Goal: Task Accomplishment & Management: Use online tool/utility

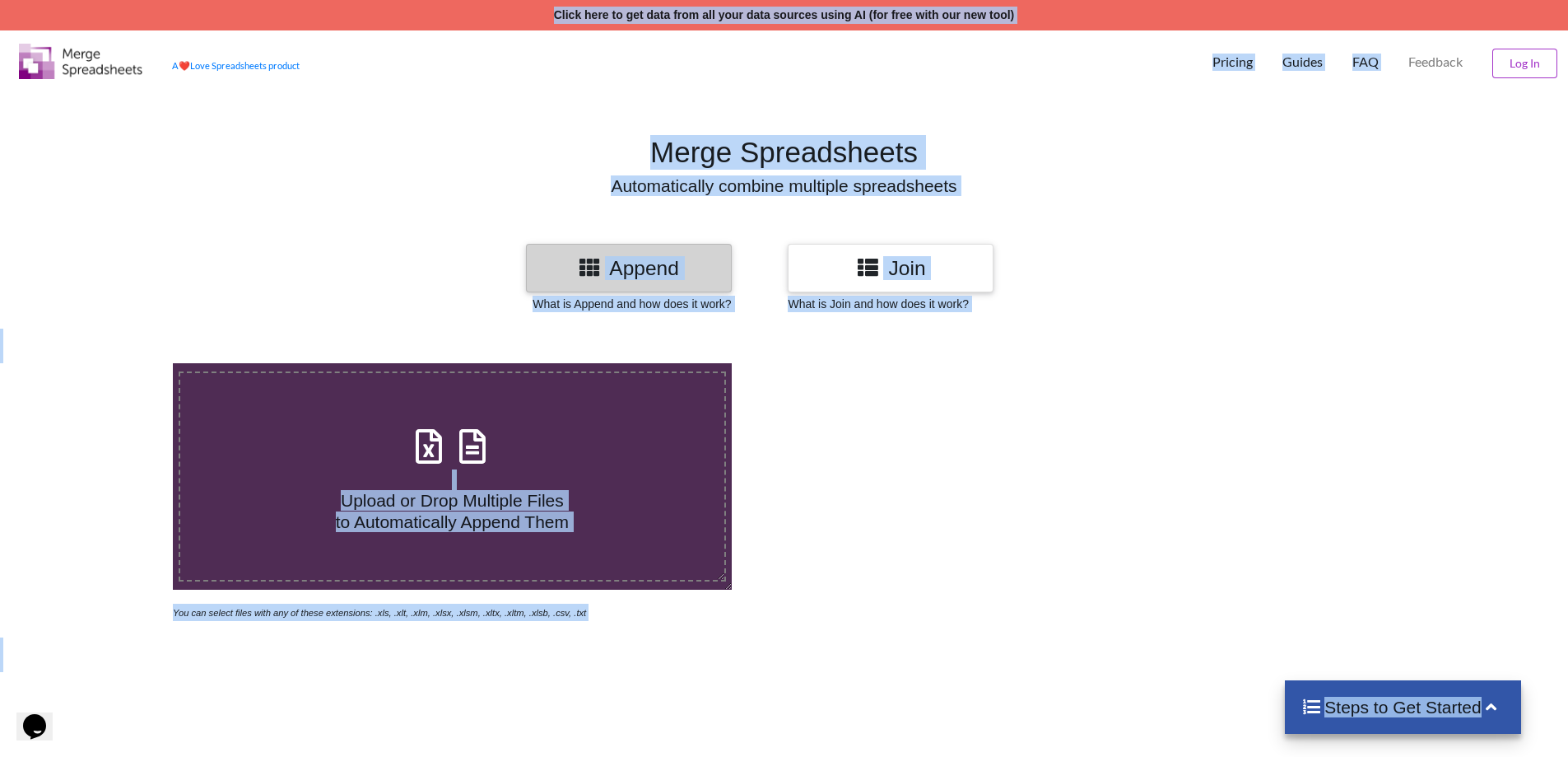
click at [1063, 87] on div "A ❤️ Love Spreadsheets product Pricing Guides FAQ Feedback Log In" at bounding box center [783, 59] width 1576 height 58
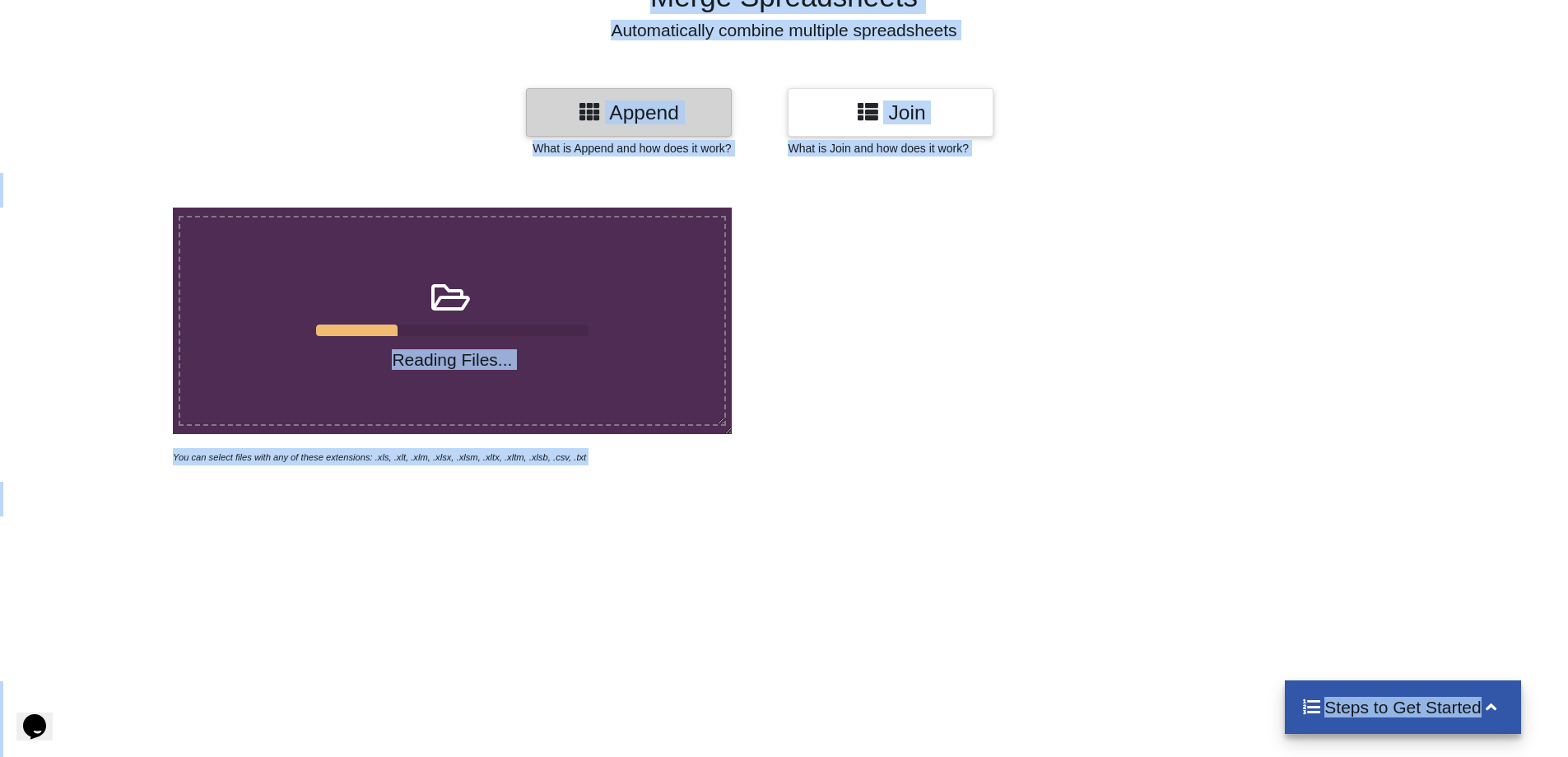
scroll to position [411, 0]
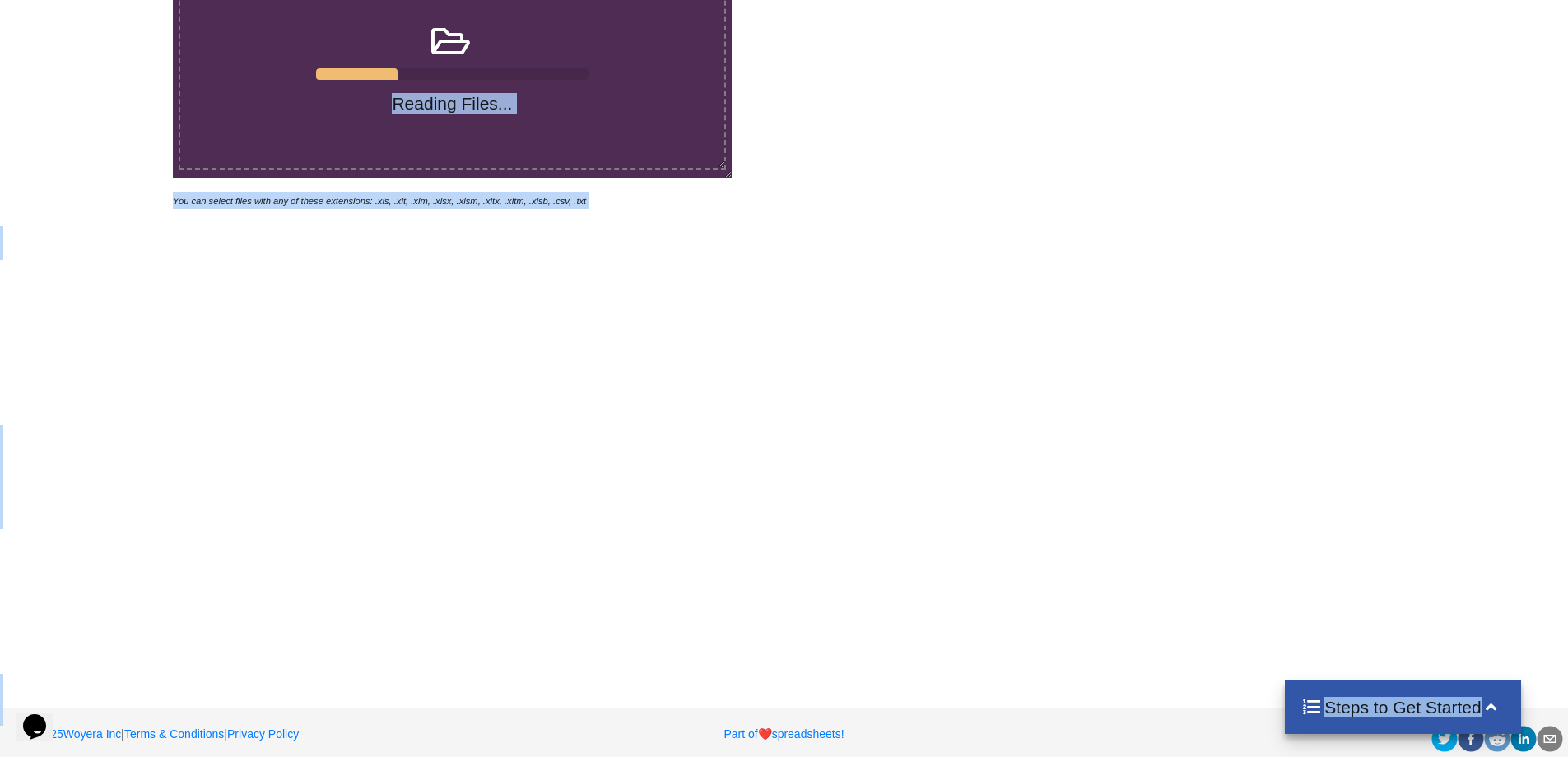
drag, startPoint x: 123, startPoint y: 468, endPoint x: 293, endPoint y: 362, distance: 200.3
click at [124, 468] on div "Reading Files... You can select files with any of these extensions: .xls, .xlt,…" at bounding box center [784, 295] width 1568 height 757
click at [396, 206] on icon "You can select files with any of these extensions: .xls, .xlt, .xlm, .xlsx, .xl…" at bounding box center [379, 200] width 413 height 10
click at [402, 204] on icon "You can select files with any of these extensions: .xls, .xlt, .xlm, .xlsx, .xl…" at bounding box center [379, 200] width 413 height 10
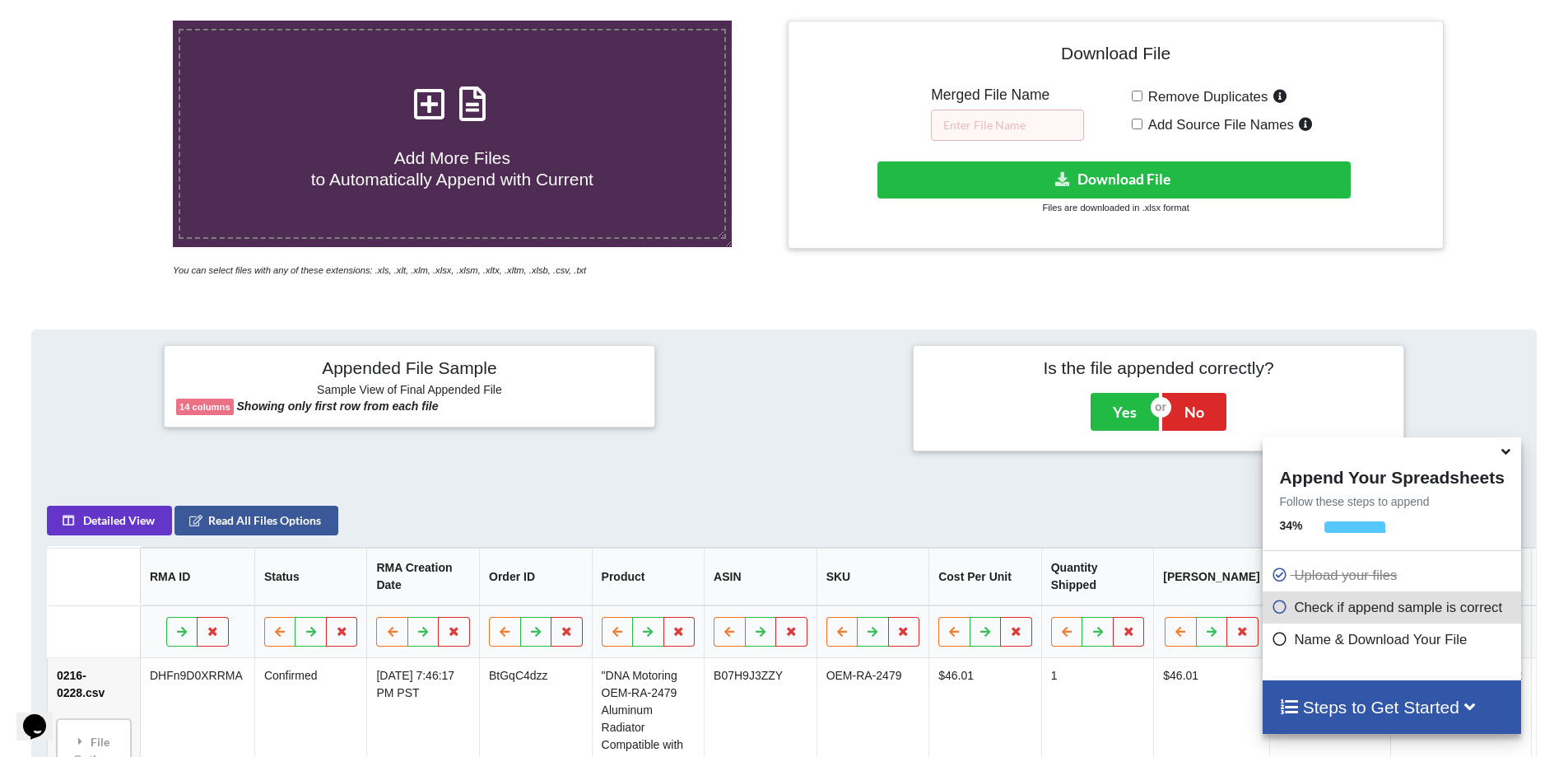
scroll to position [95, 0]
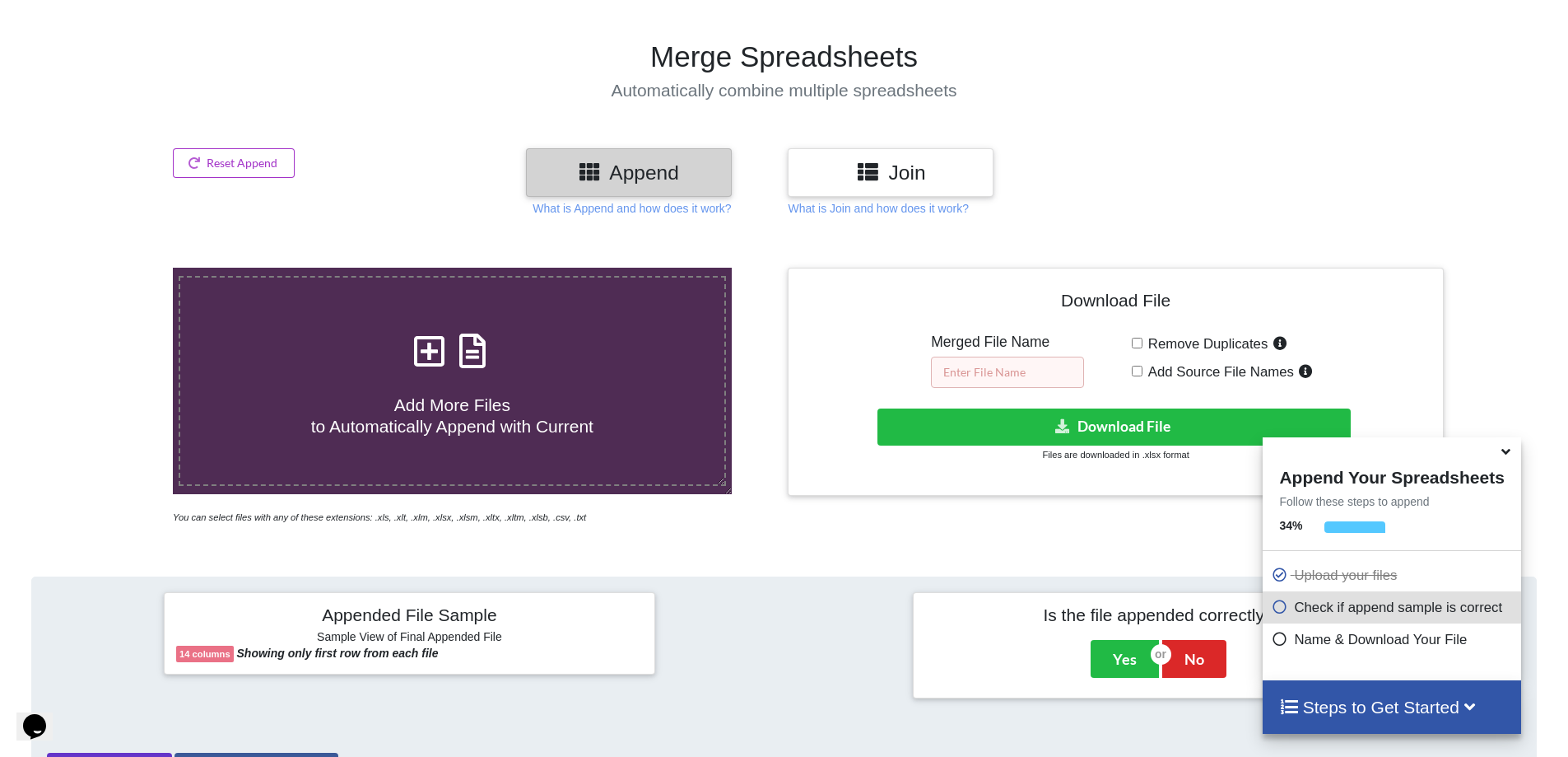
click at [970, 363] on input "text" at bounding box center [1008, 372] width 154 height 31
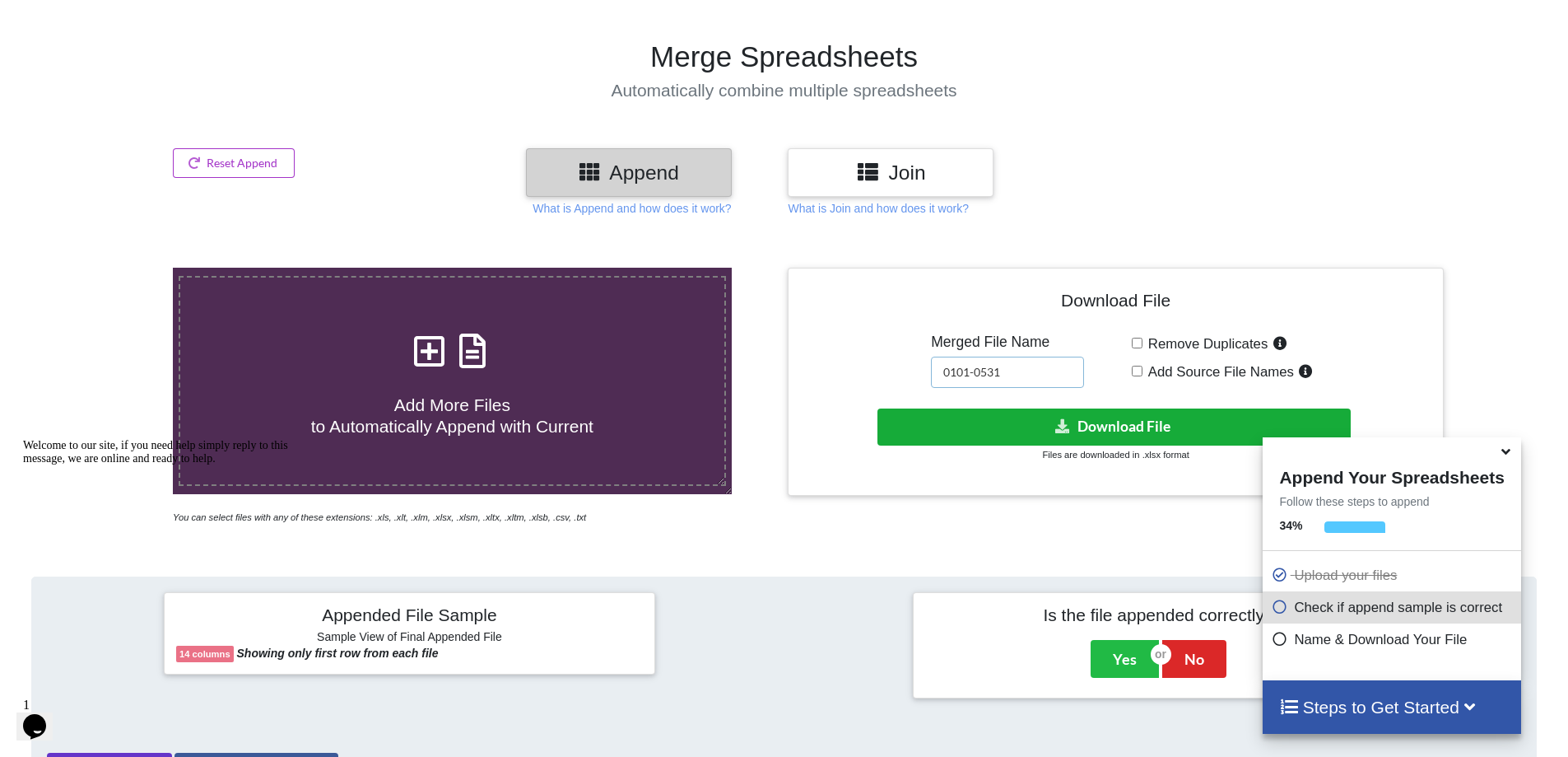
type input "0101-0531"
click at [1066, 416] on button "Download File" at bounding box center [1114, 427] width 473 height 37
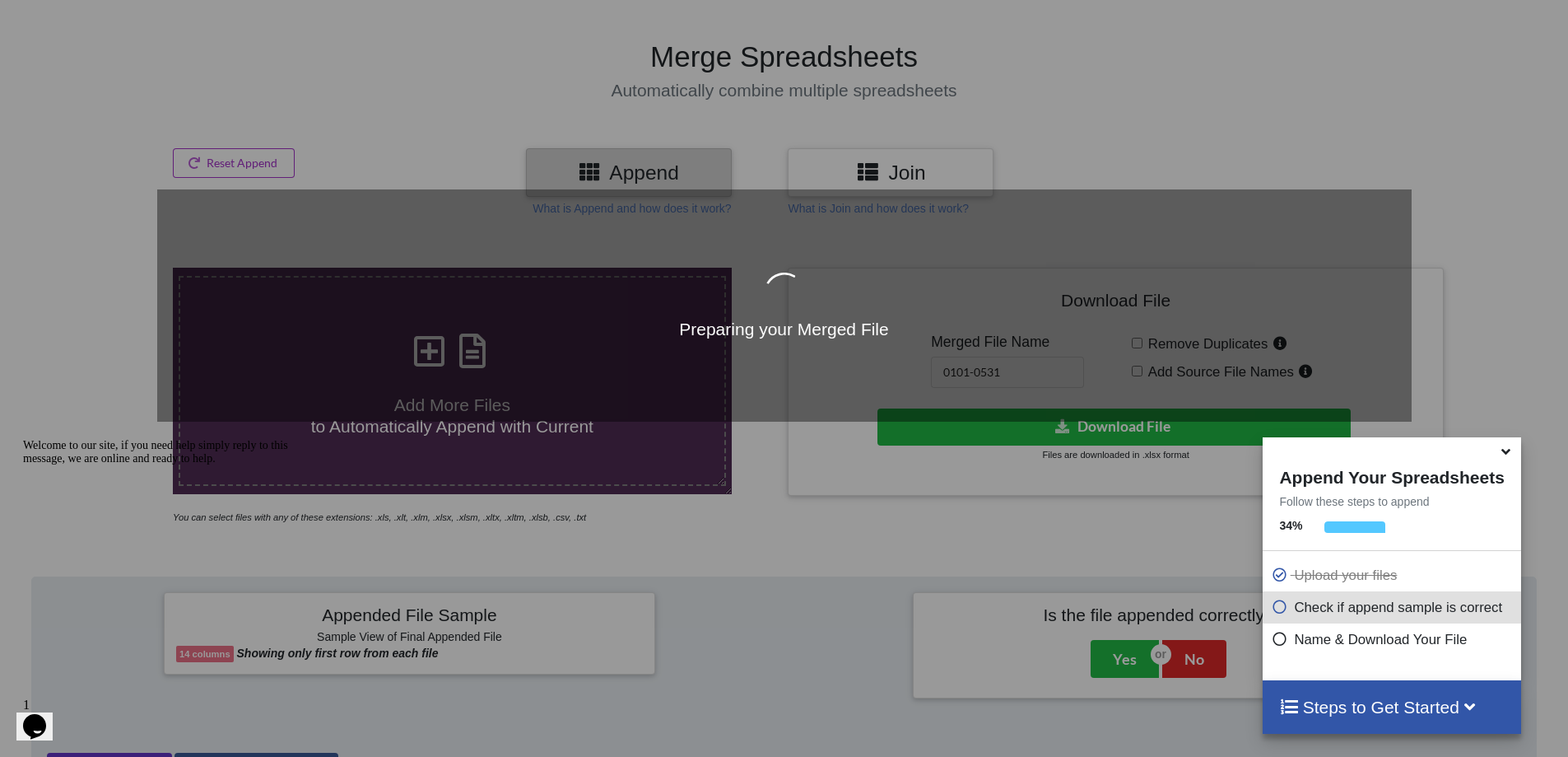
click at [1510, 456] on icon at bounding box center [1505, 449] width 17 height 15
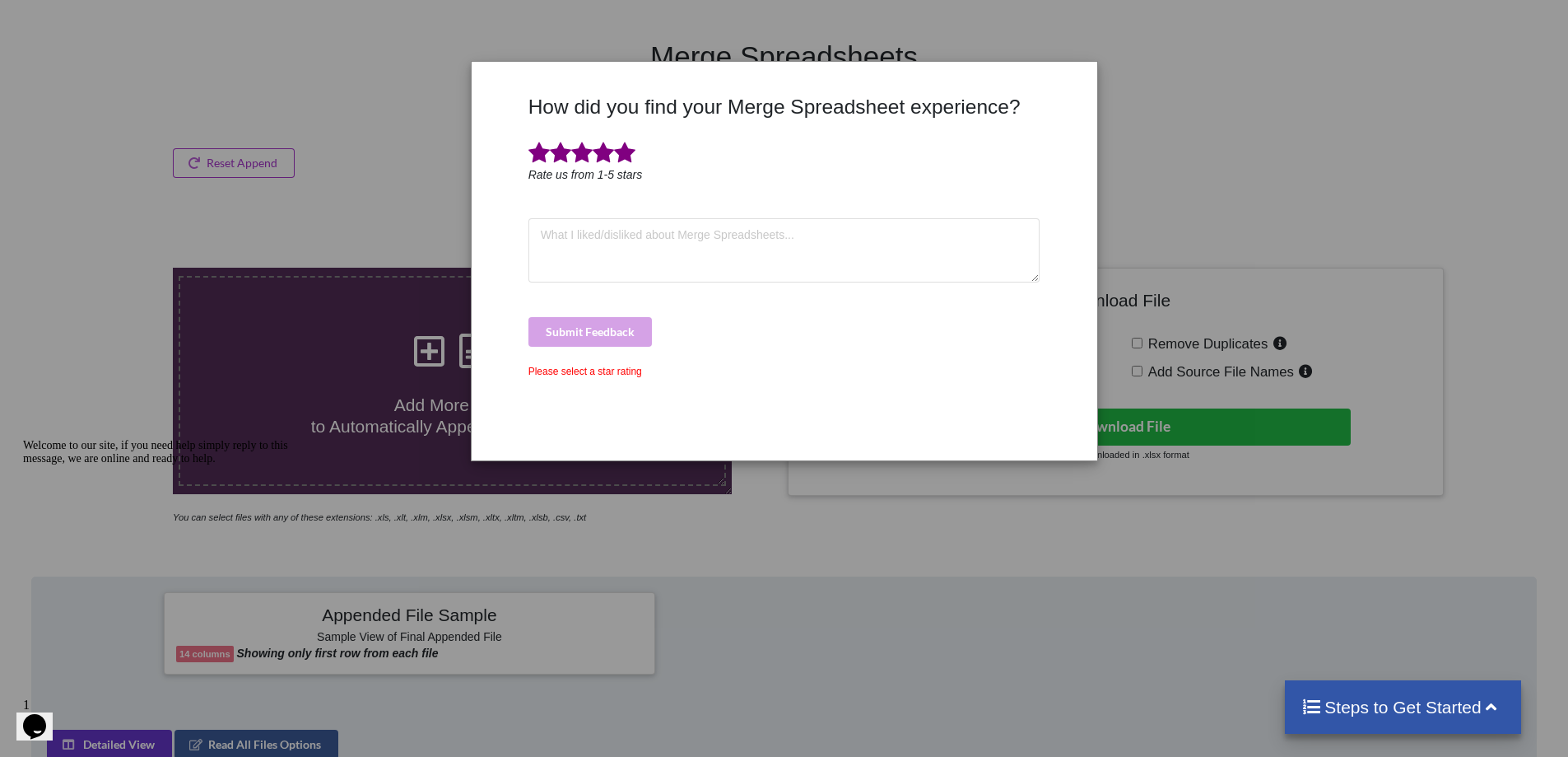
click at [618, 155] on span at bounding box center [624, 153] width 21 height 23
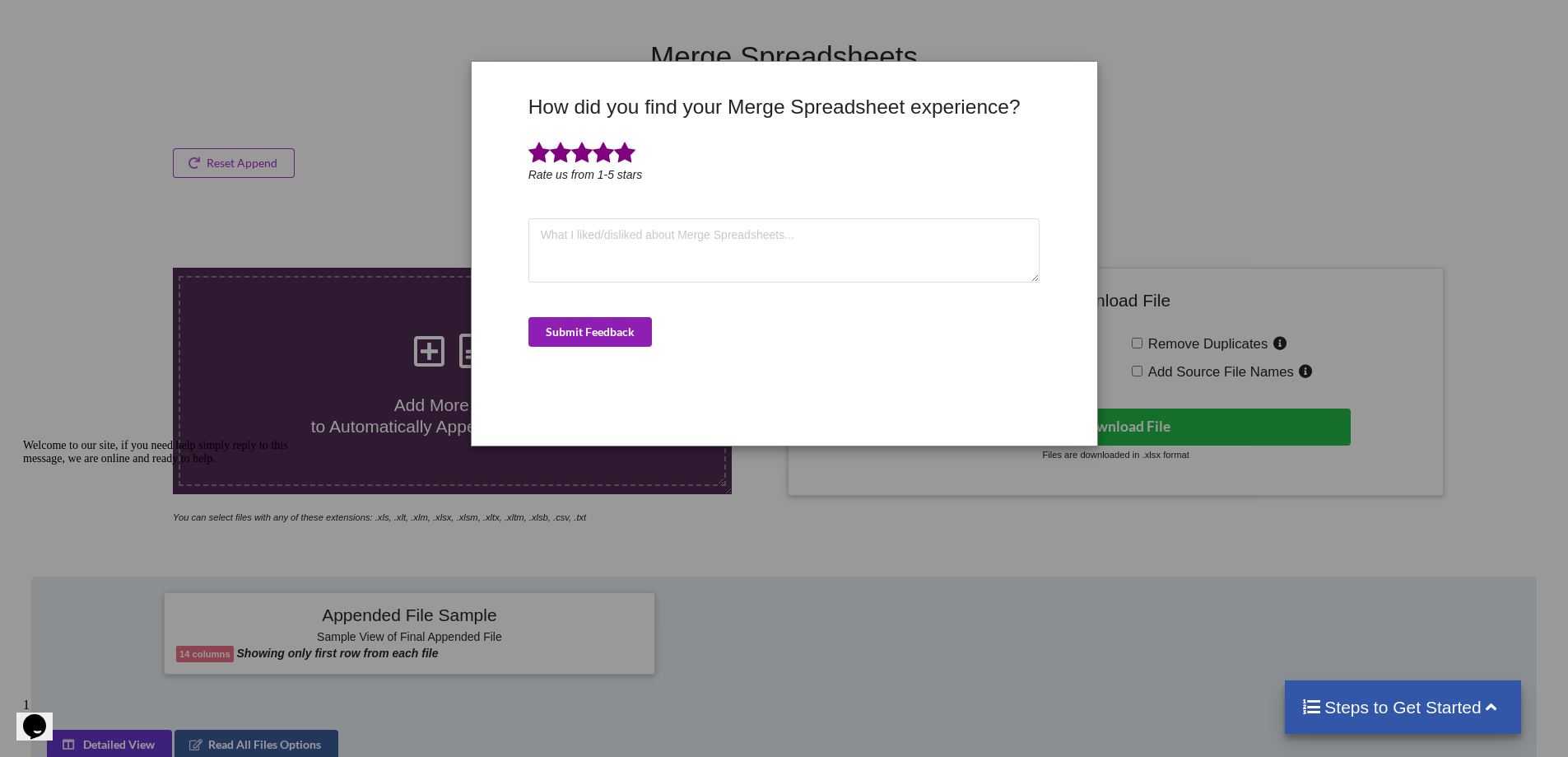
click at [628, 325] on button "Submit Feedback" at bounding box center [589, 332] width 123 height 29
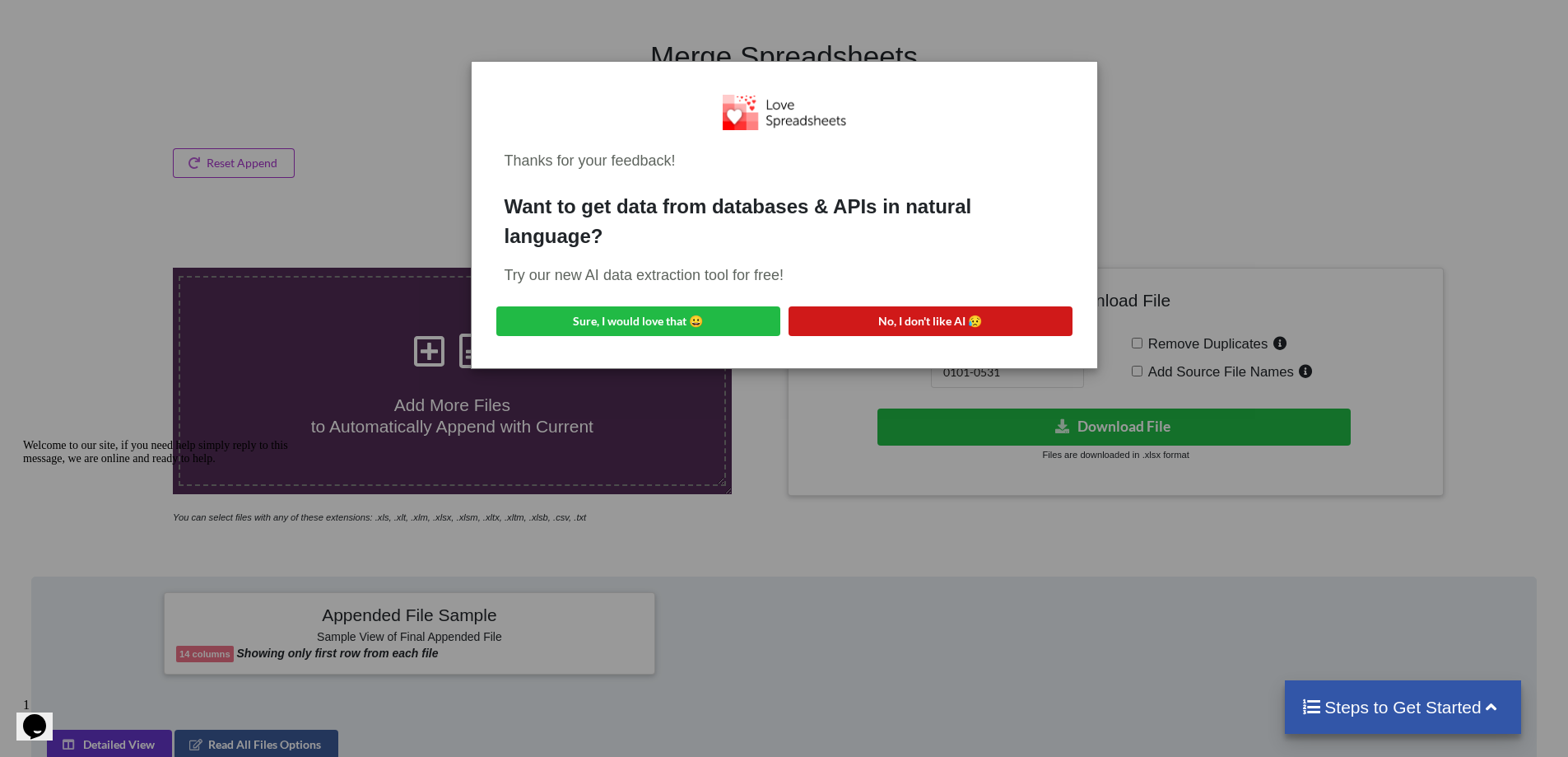
click at [895, 332] on button "No, I don't like AI 😥" at bounding box center [930, 321] width 284 height 29
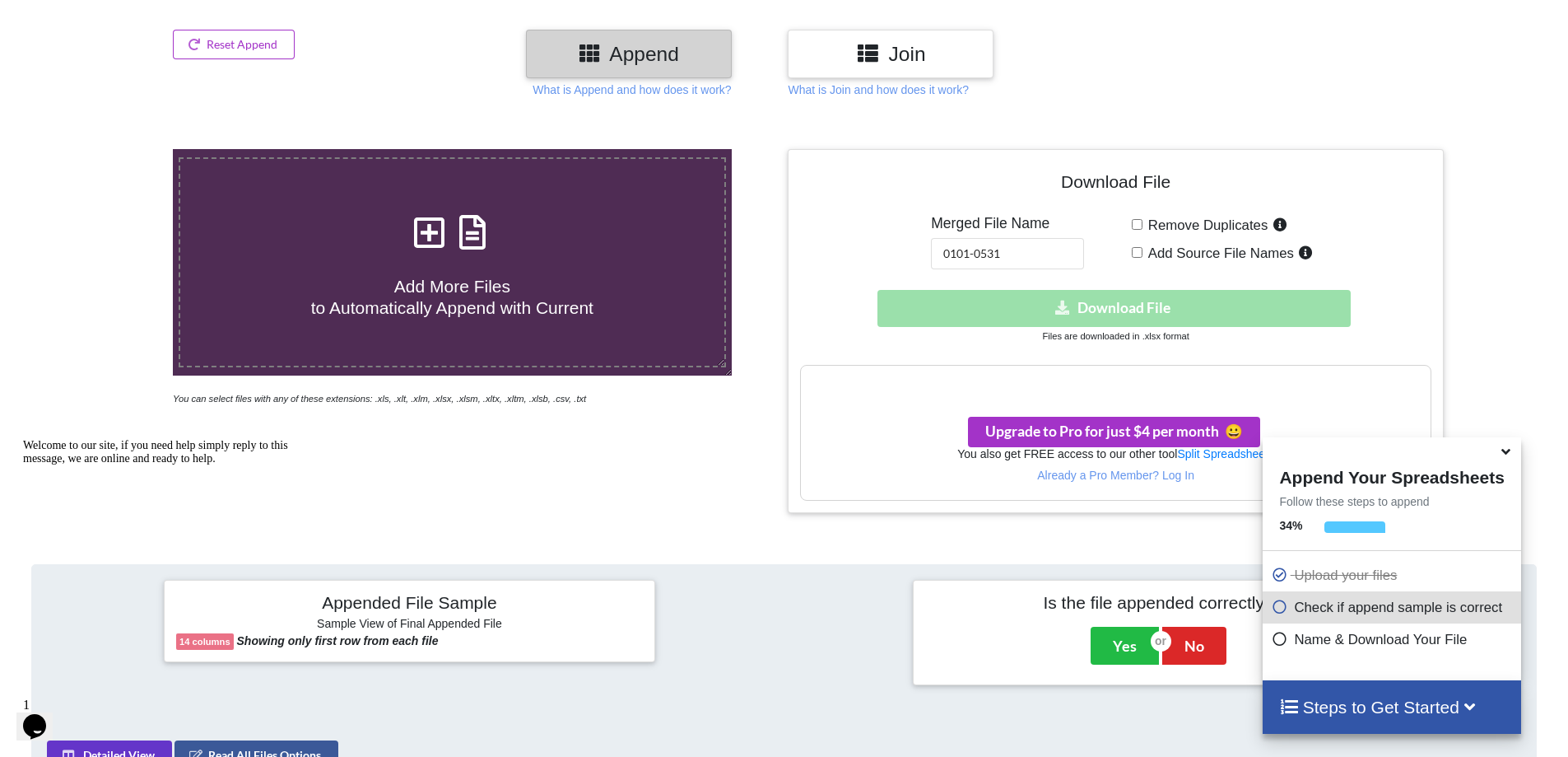
scroll to position [200, 0]
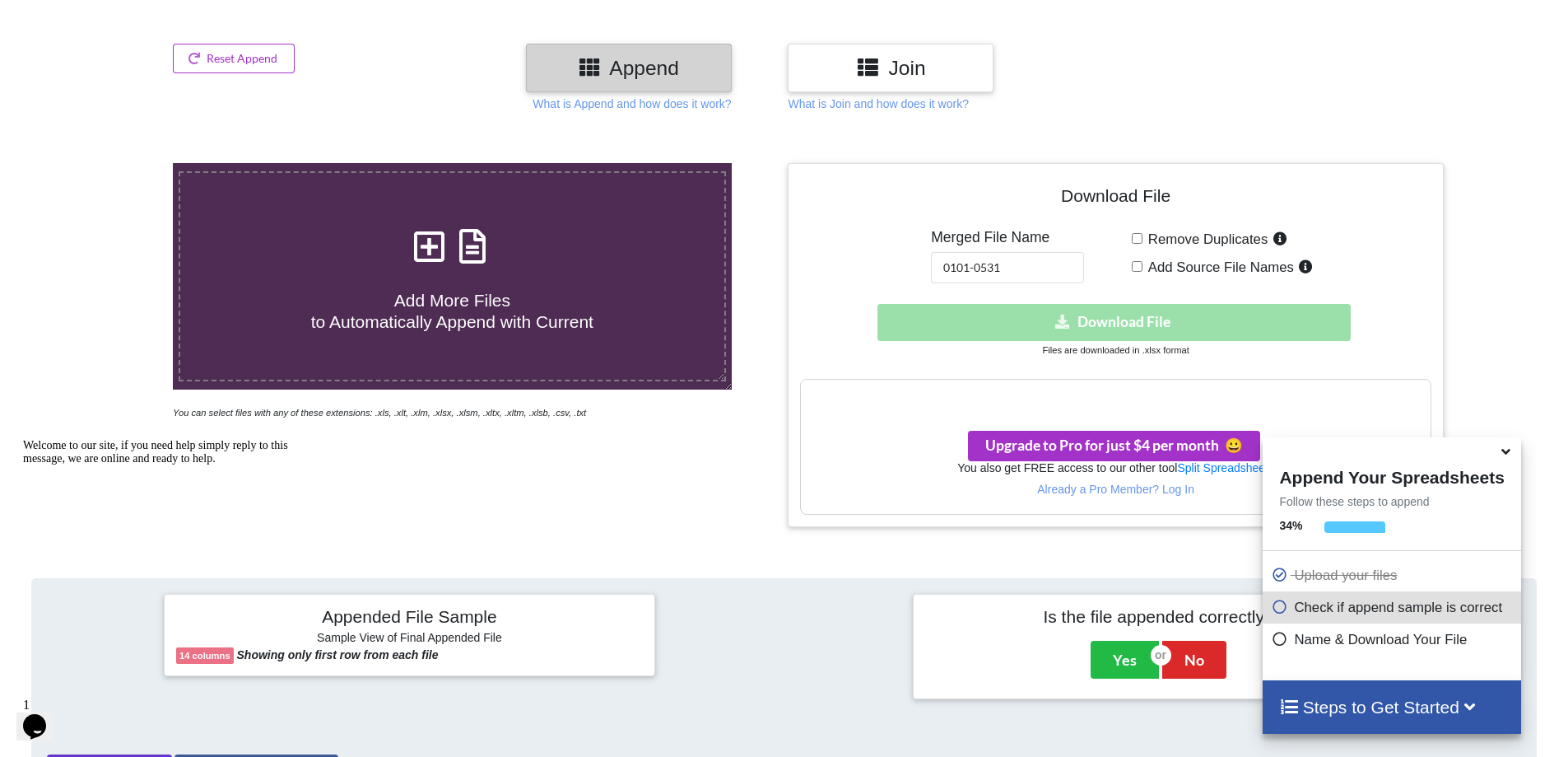
click at [1517, 394] on div at bounding box center [1513, 344] width 132 height 363
click at [1505, 455] on icon at bounding box center [1505, 449] width 17 height 15
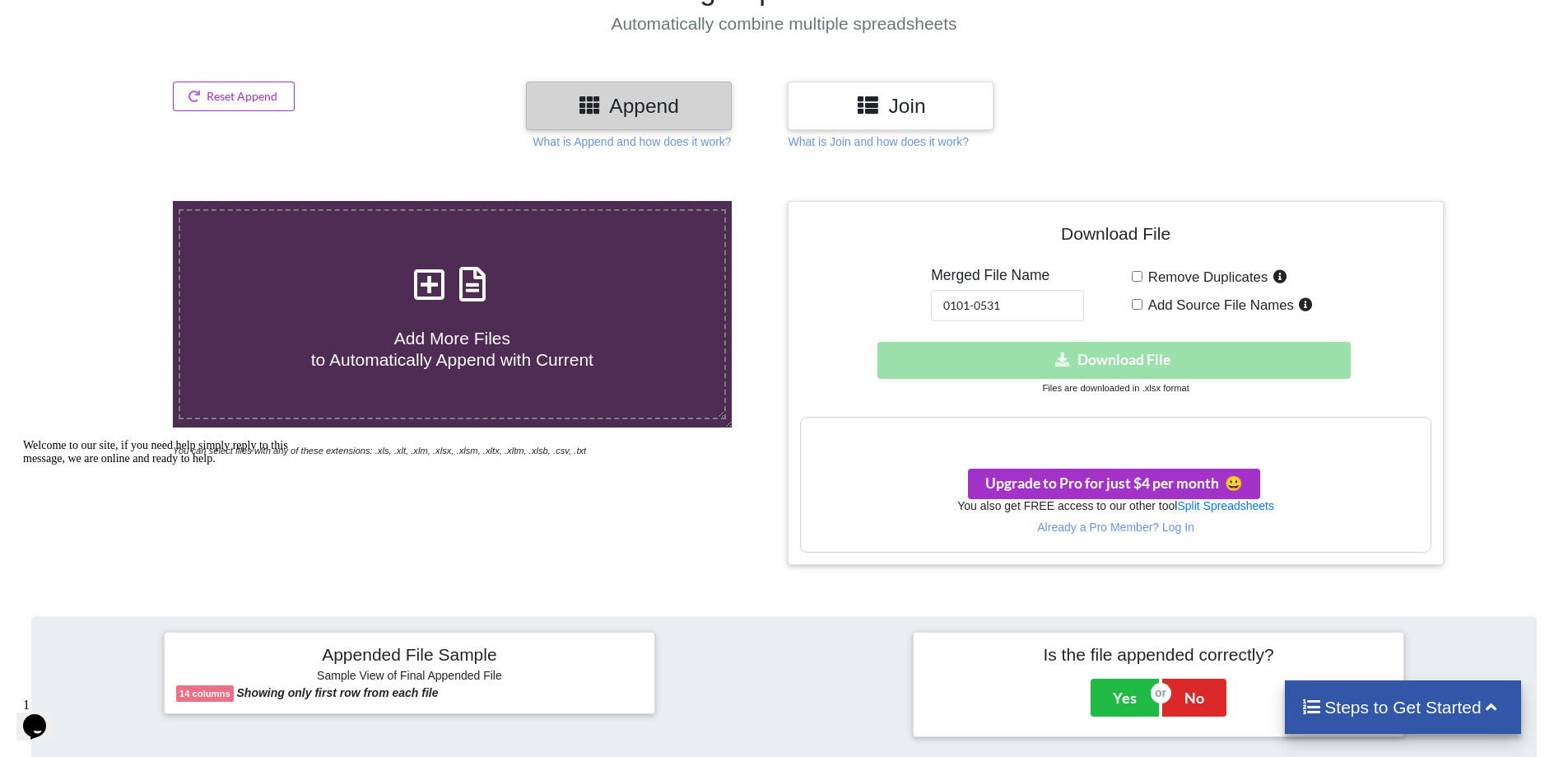
scroll to position [165, 0]
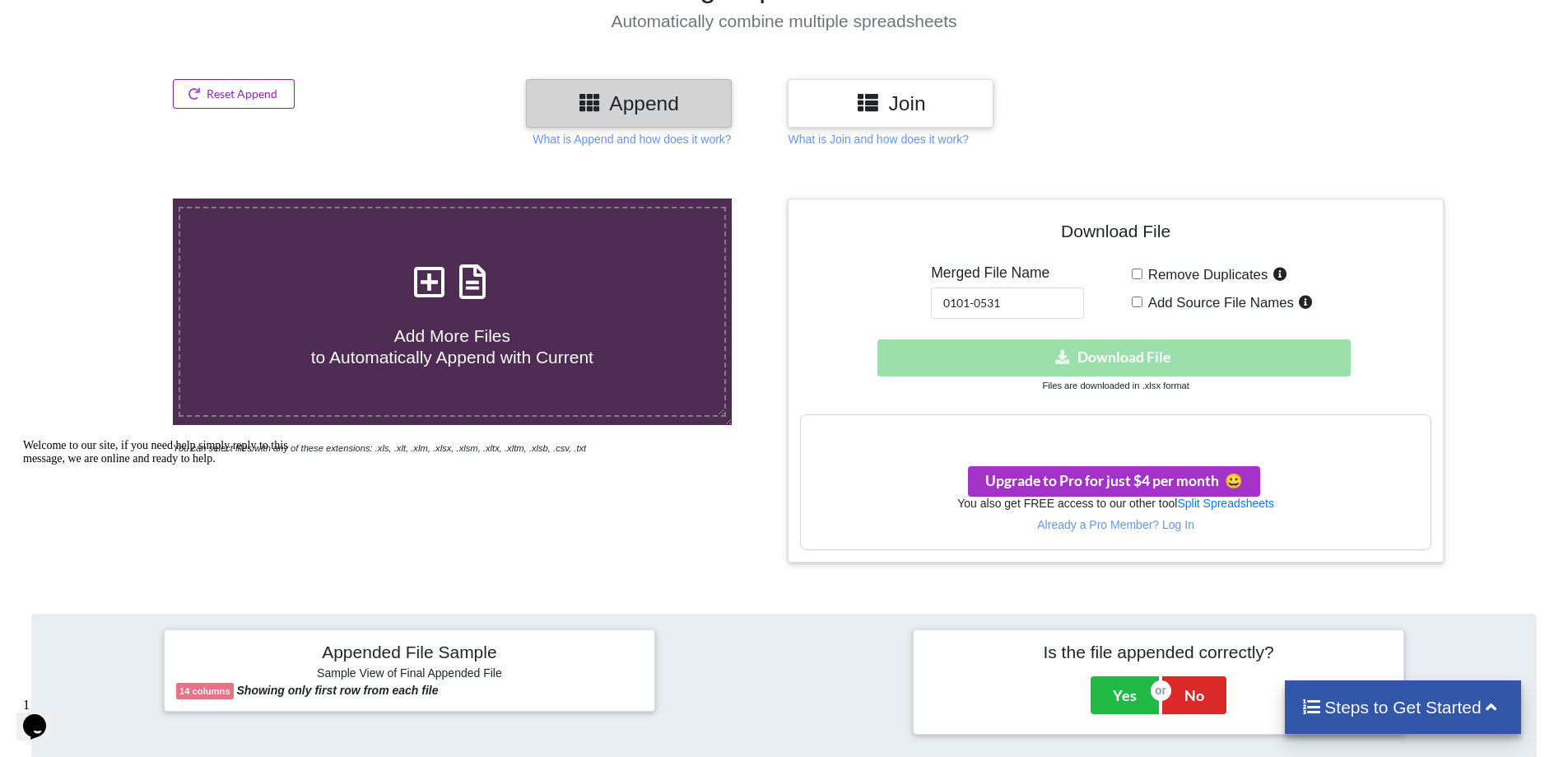
click at [261, 87] on button "Reset Append" at bounding box center [233, 93] width 122 height 29
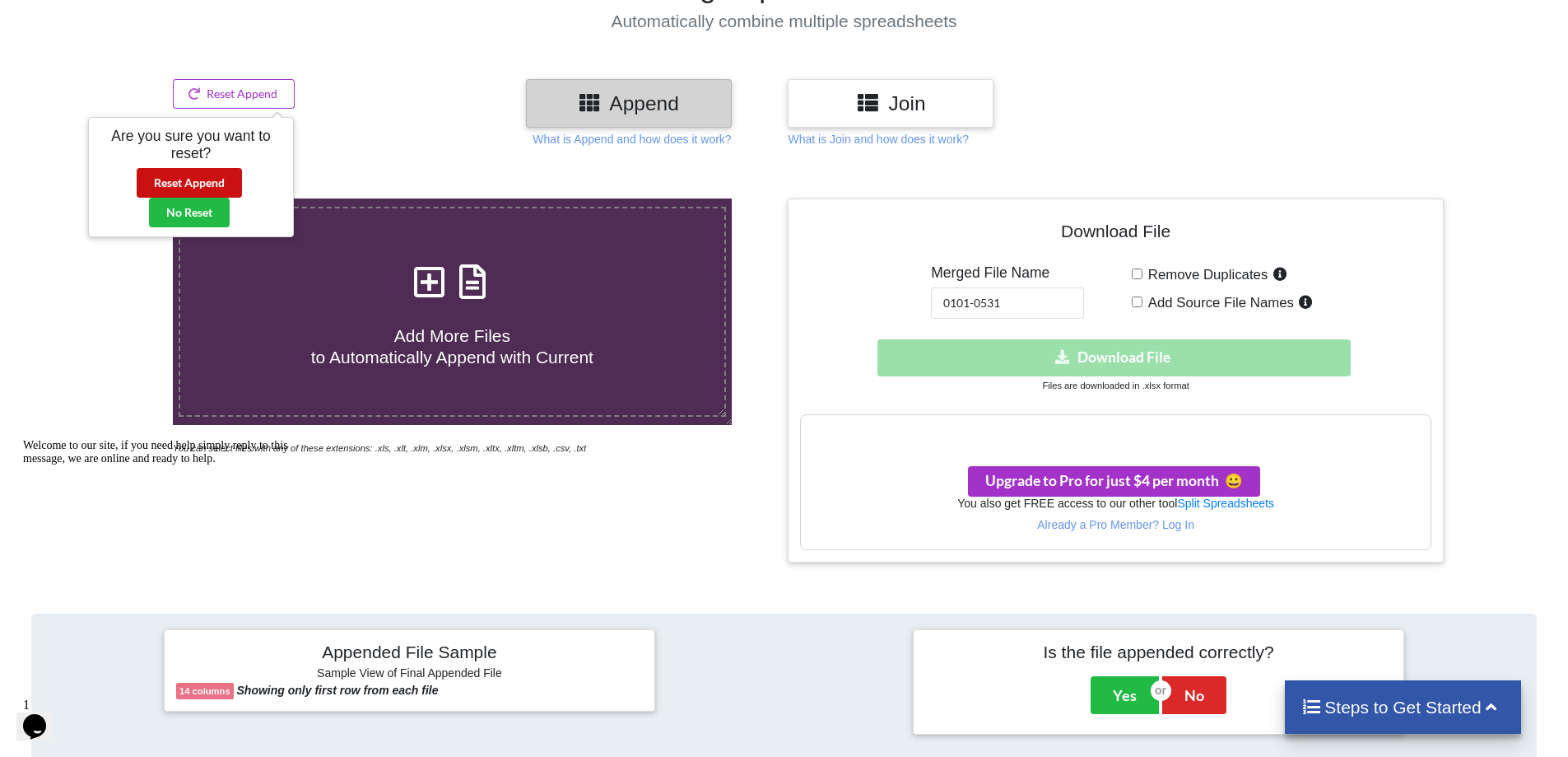
click at [204, 182] on button "Reset Append" at bounding box center [189, 183] width 105 height 29
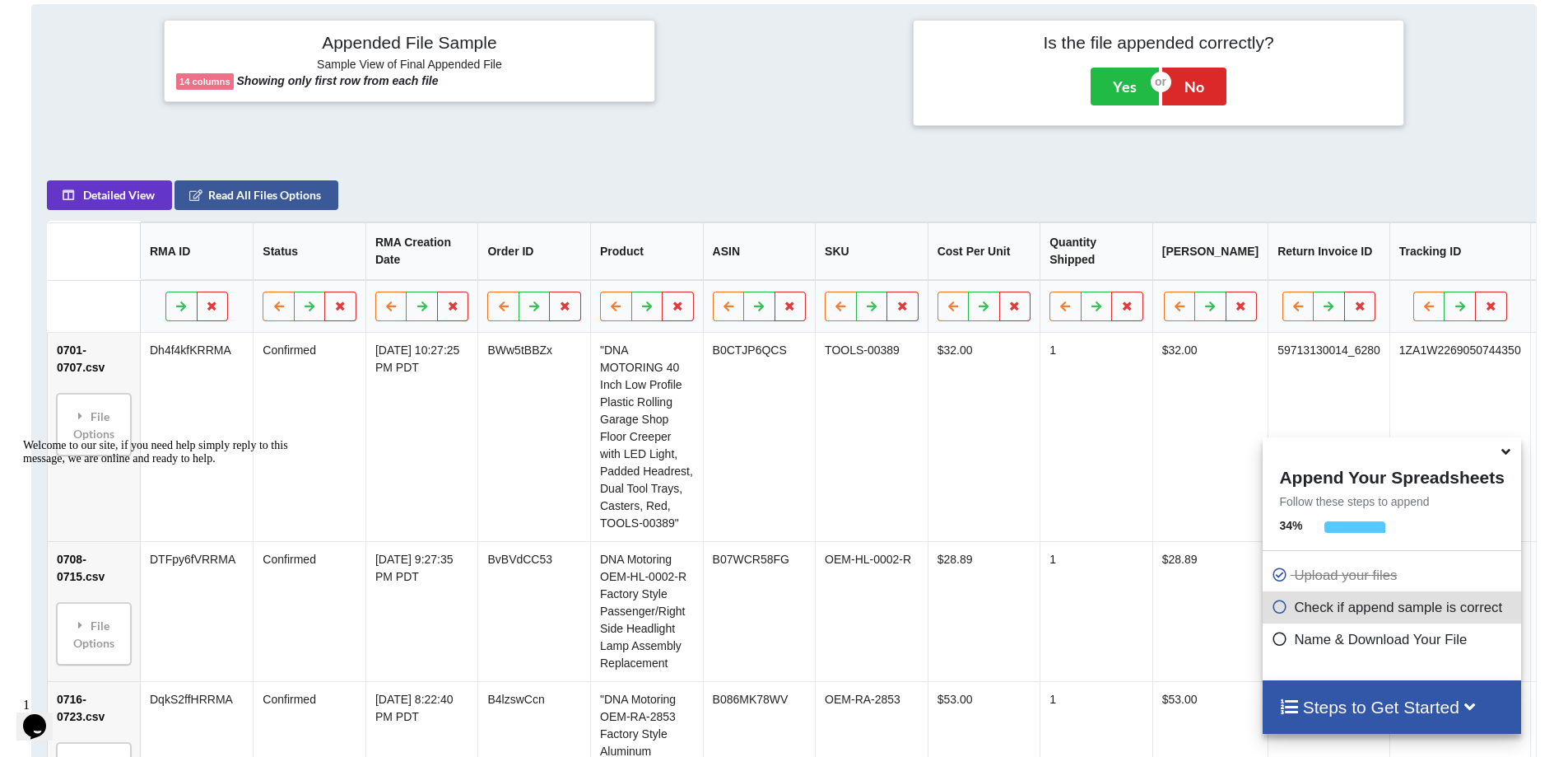
scroll to position [672, 0]
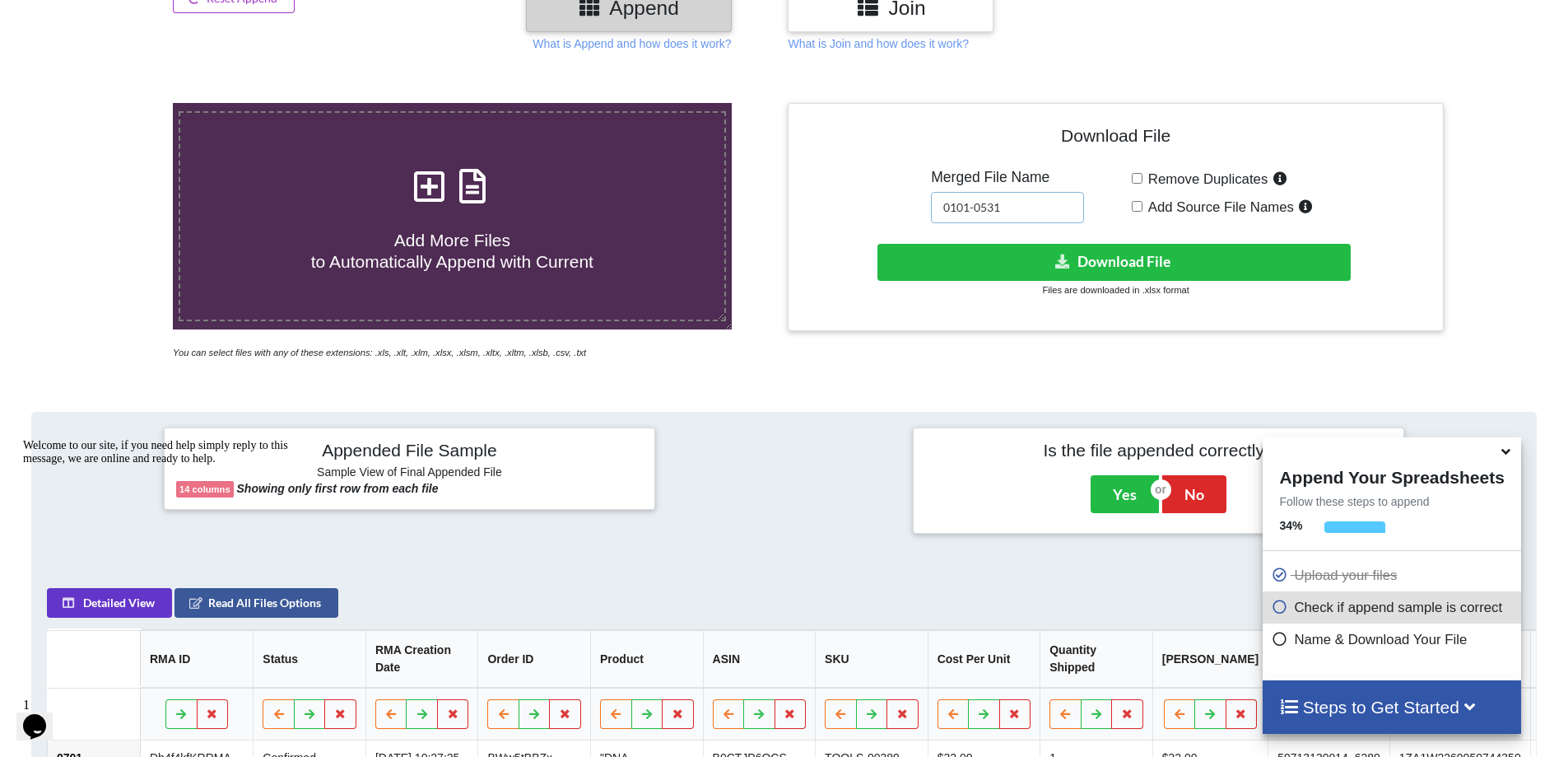
drag, startPoint x: 1033, startPoint y: 211, endPoint x: 838, endPoint y: 197, distance: 195.5
click at [838, 197] on div "Download File Merged File Name 0101-0531 Remove Duplicates Add Source File Name…" at bounding box center [1115, 217] width 630 height 203
type input "0601-0831"
click at [960, 257] on button "Download File" at bounding box center [1114, 262] width 473 height 37
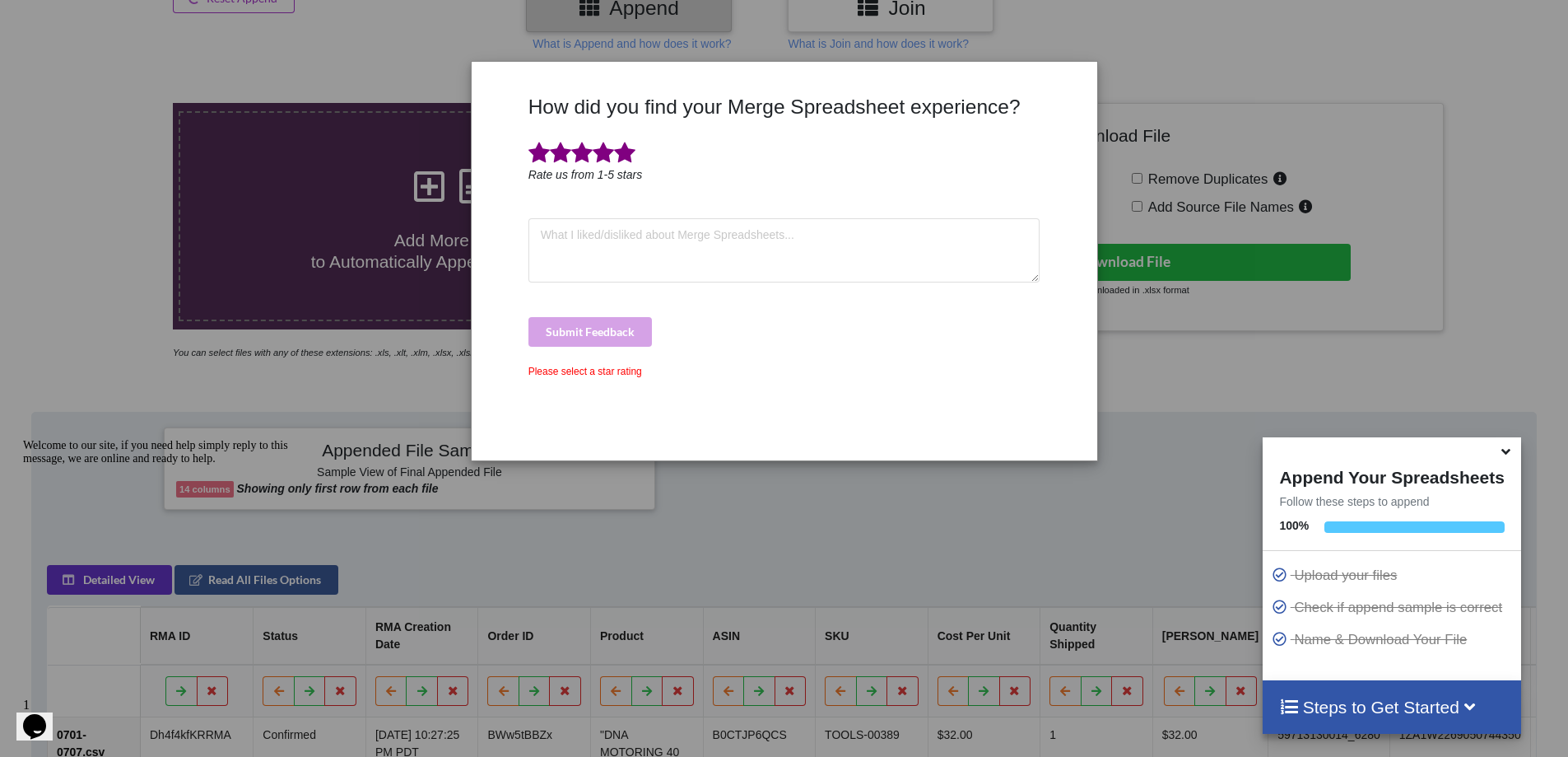
click at [624, 154] on span at bounding box center [624, 153] width 21 height 23
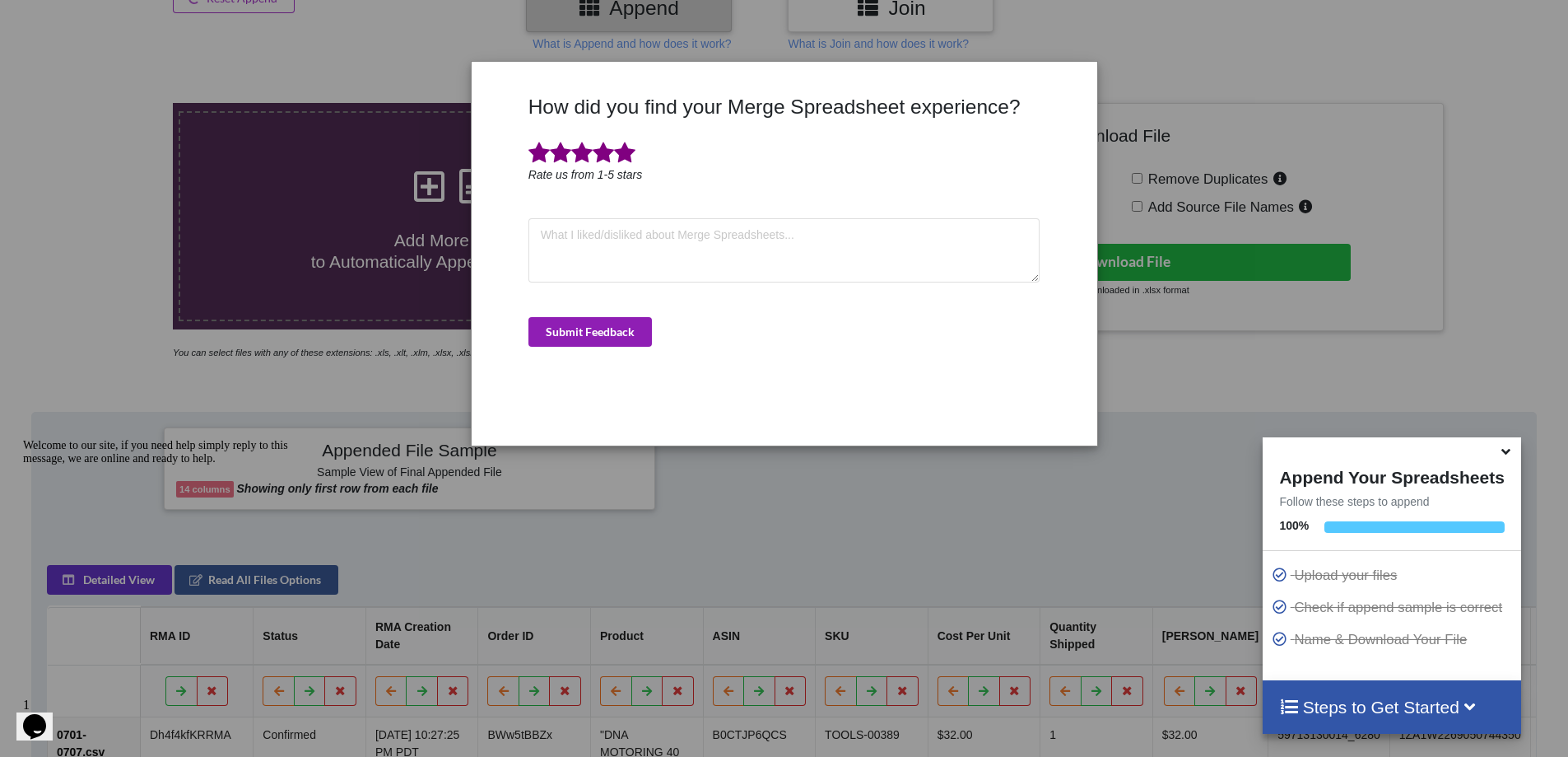
click at [635, 344] on button "Submit Feedback" at bounding box center [589, 332] width 123 height 29
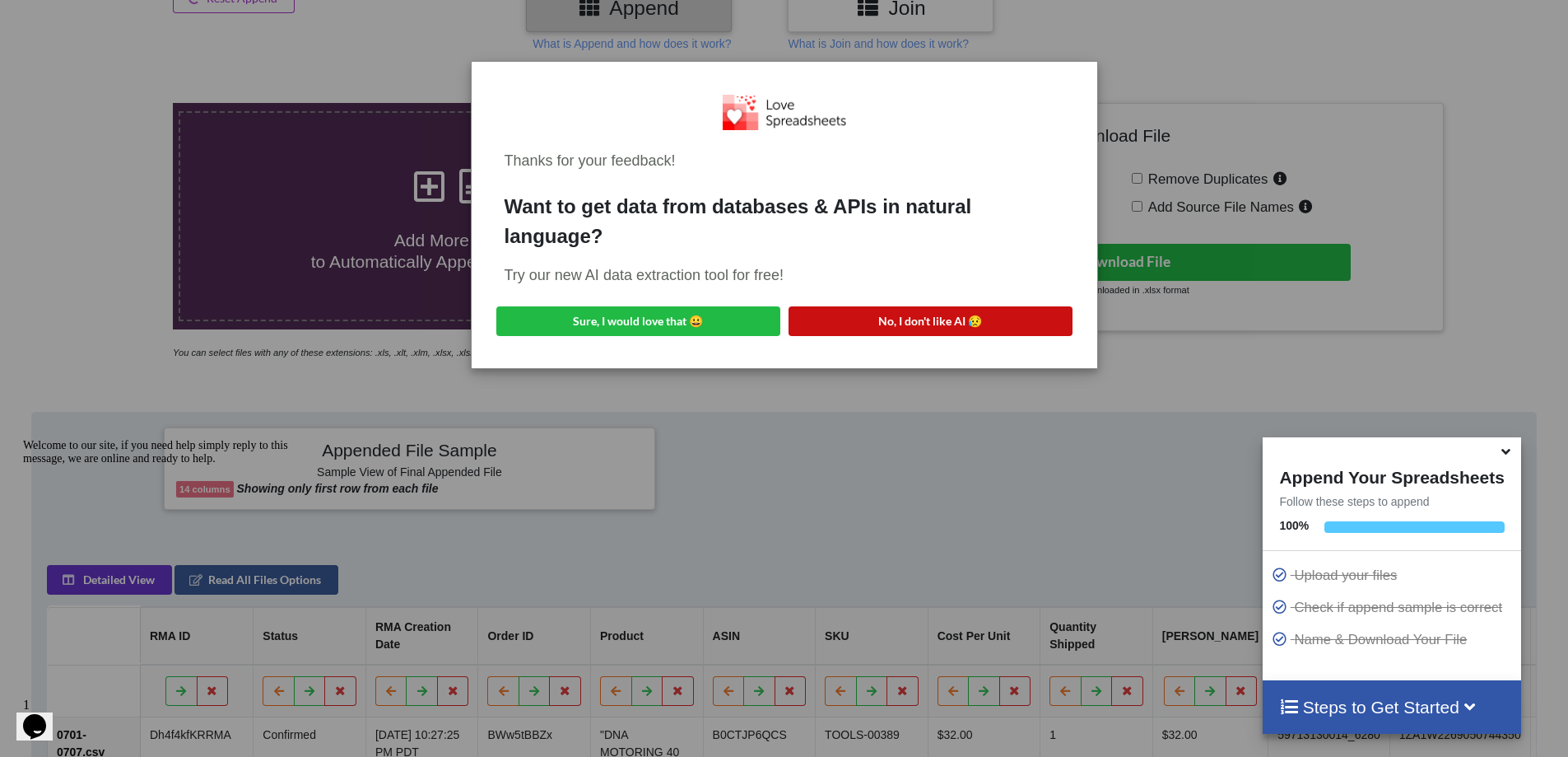
click at [924, 315] on button "No, I don't like AI 😥" at bounding box center [930, 321] width 284 height 29
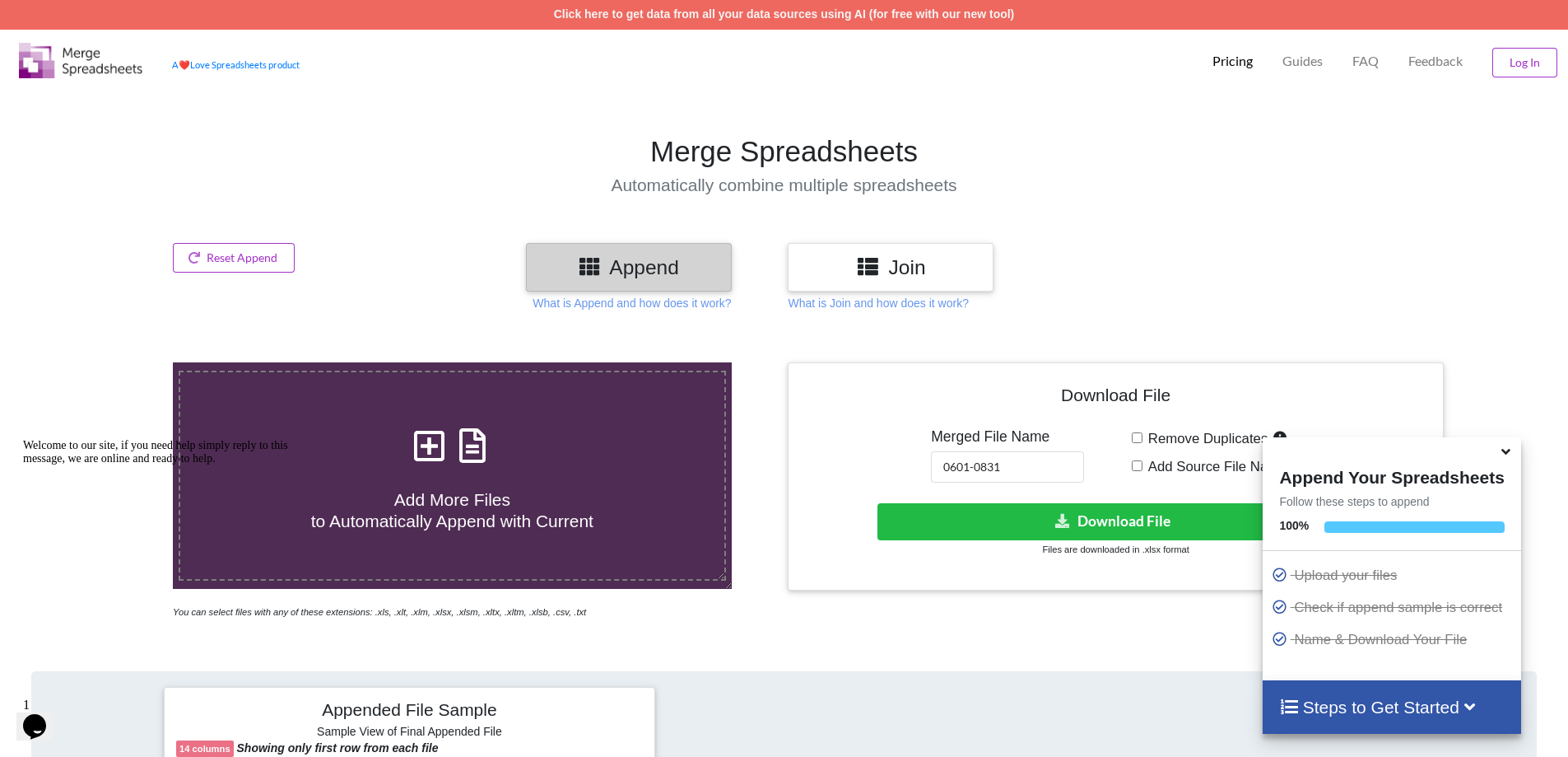
scroll to position [0, 0]
click at [237, 266] on button "Reset Append" at bounding box center [233, 259] width 122 height 29
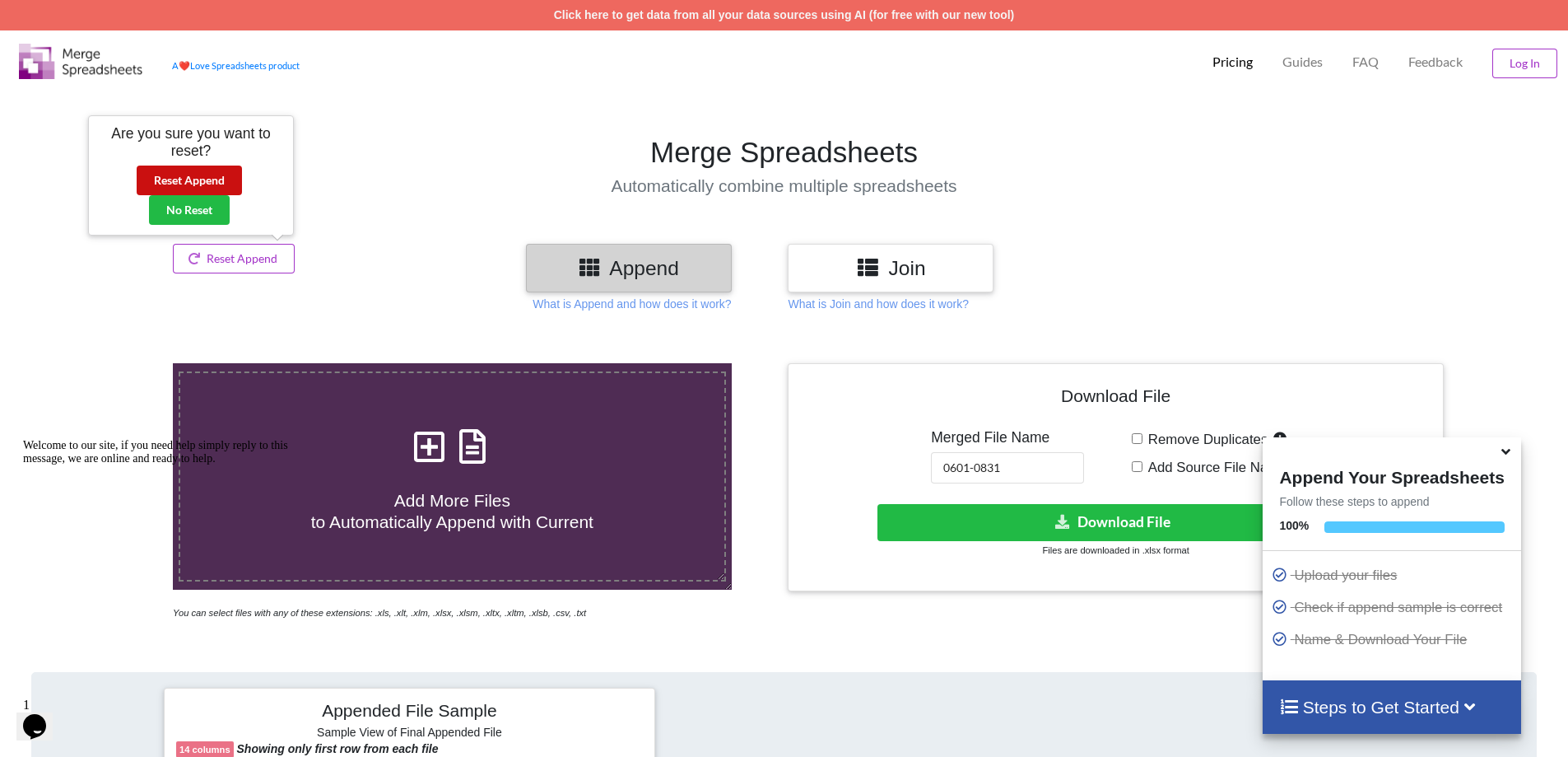
click at [161, 169] on button "Reset Append" at bounding box center [189, 180] width 105 height 29
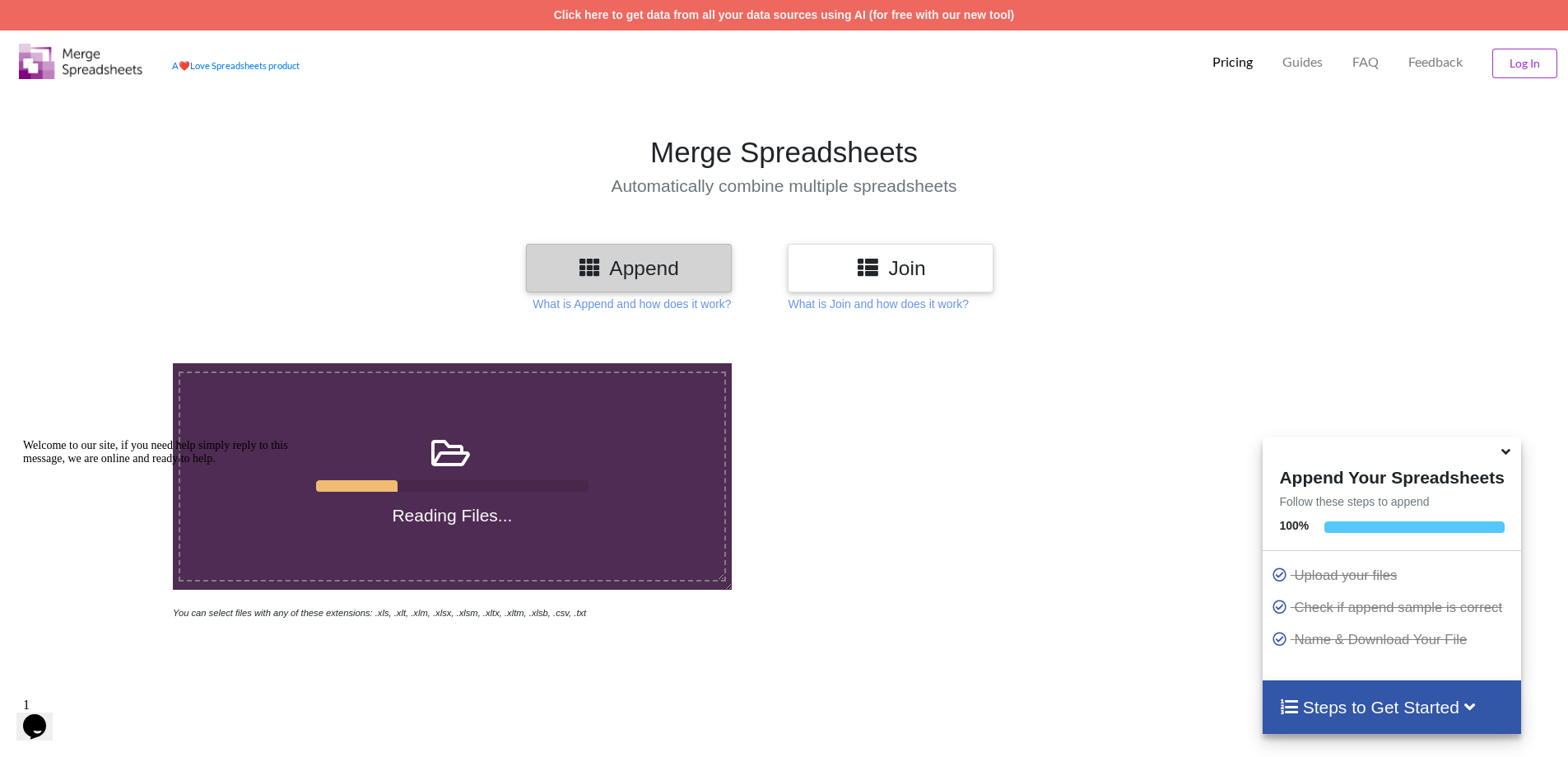
click at [1501, 452] on icon at bounding box center [1505, 449] width 17 height 15
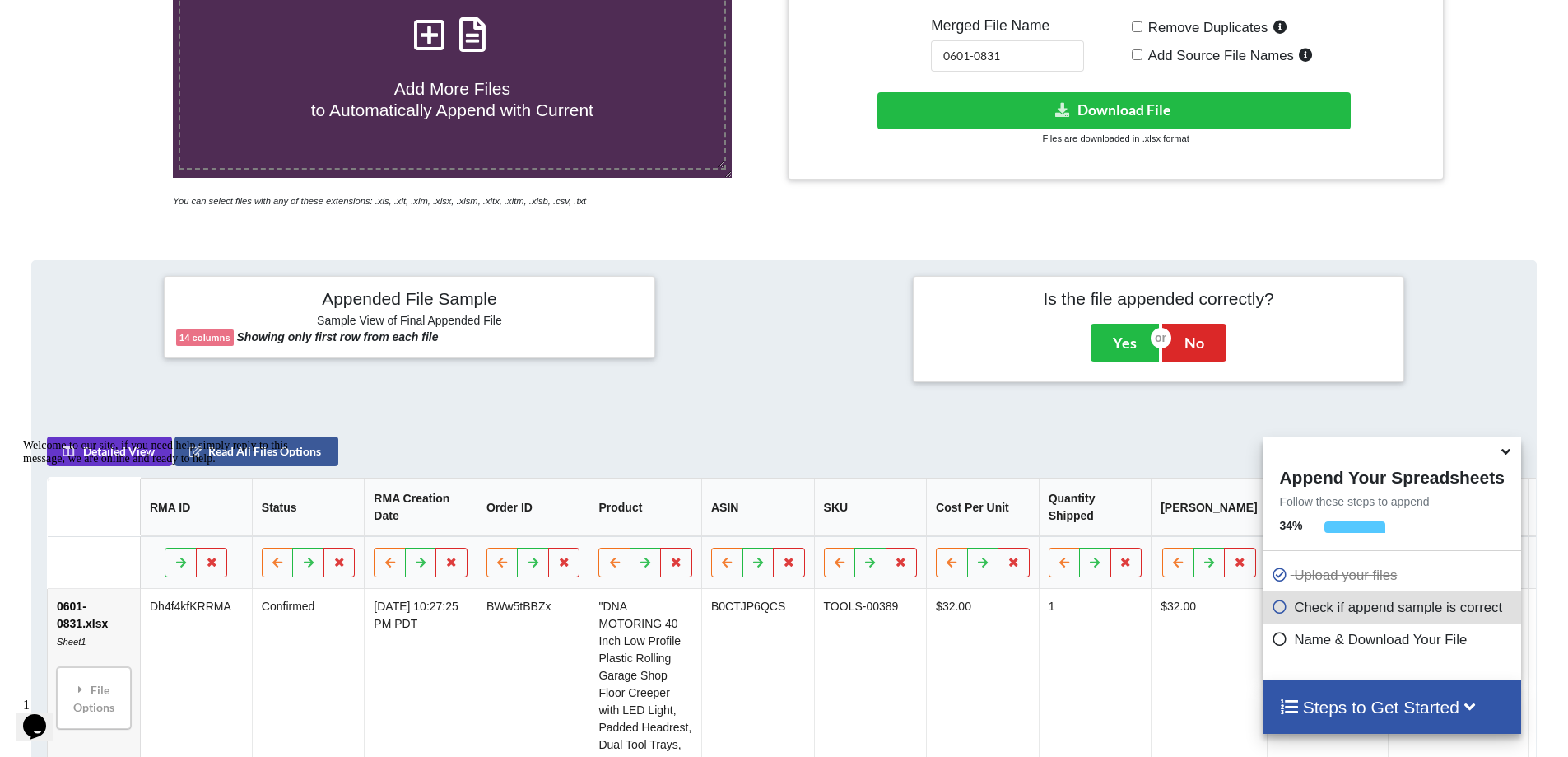
scroll to position [178, 0]
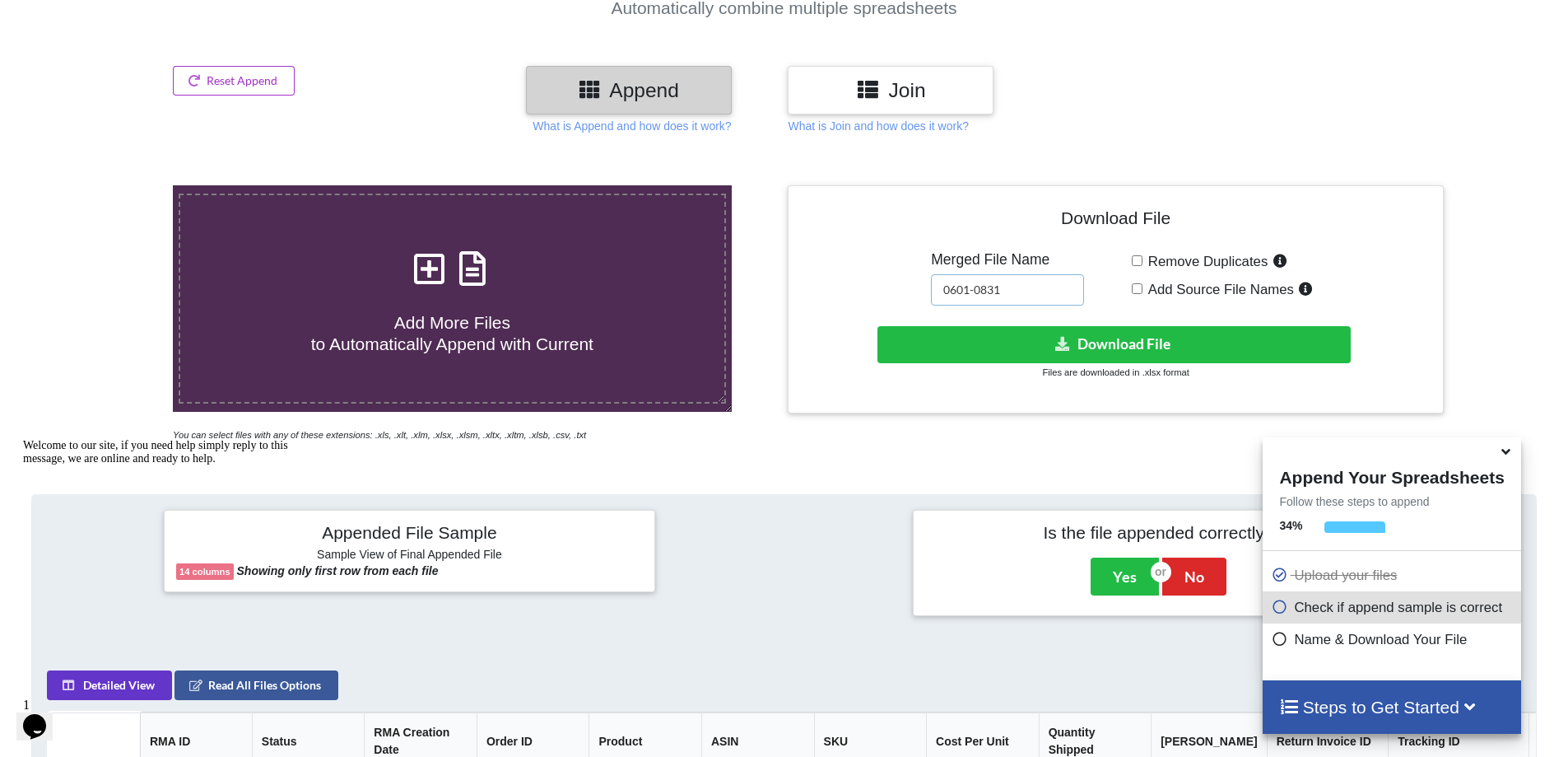
drag, startPoint x: 1015, startPoint y: 281, endPoint x: 807, endPoint y: 289, distance: 208.2
click at [807, 289] on div "Download File Merged File Name 0601-0831 Remove Duplicates Add Source File Name…" at bounding box center [1115, 299] width 630 height 203
type input "0101-0912"
click at [228, 93] on button "Reset Append" at bounding box center [233, 80] width 122 height 29
drag, startPoint x: 186, startPoint y: 166, endPoint x: 45, endPoint y: 189, distance: 142.9
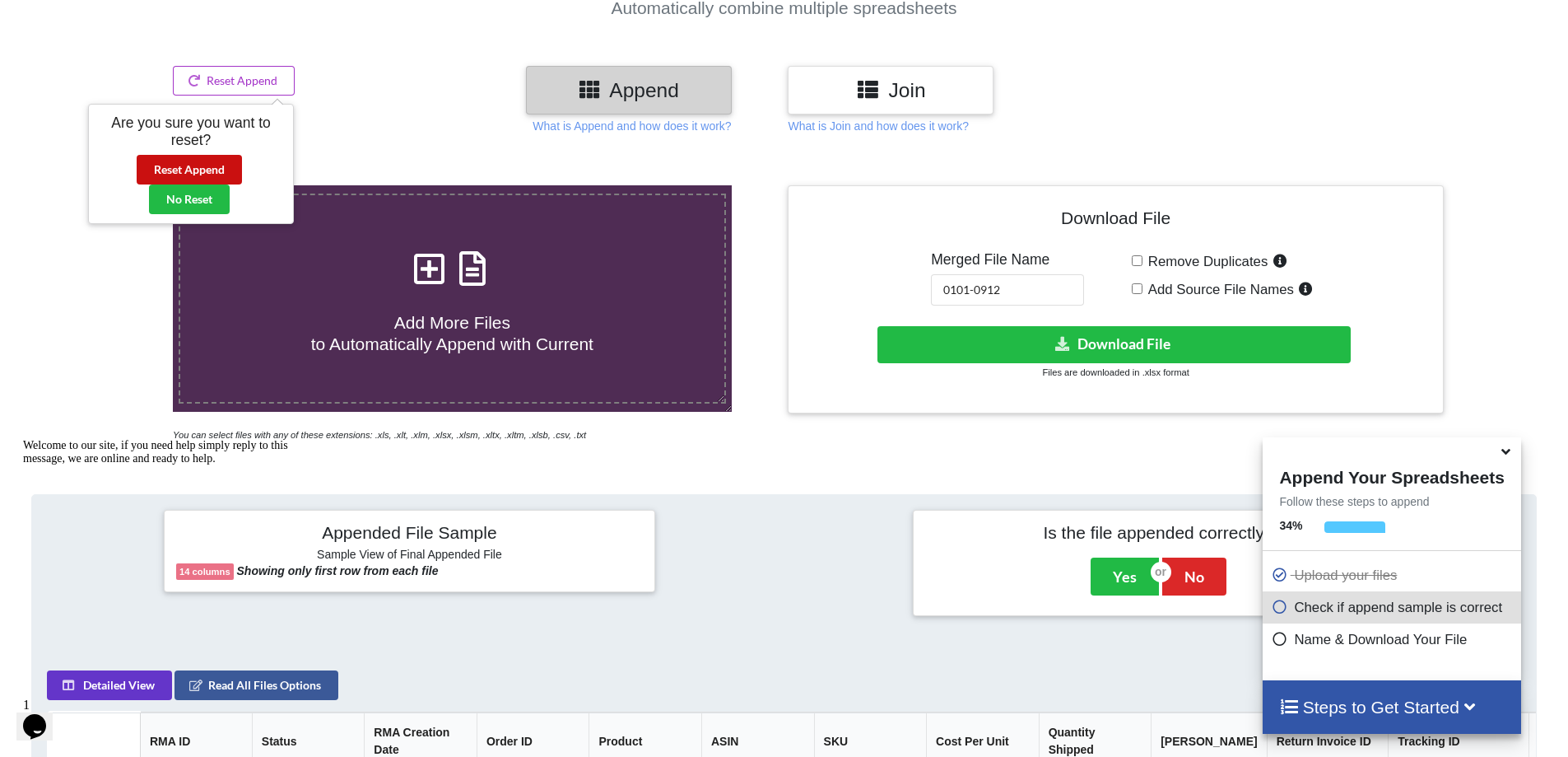
click at [183, 168] on button "Reset Append" at bounding box center [189, 169] width 105 height 29
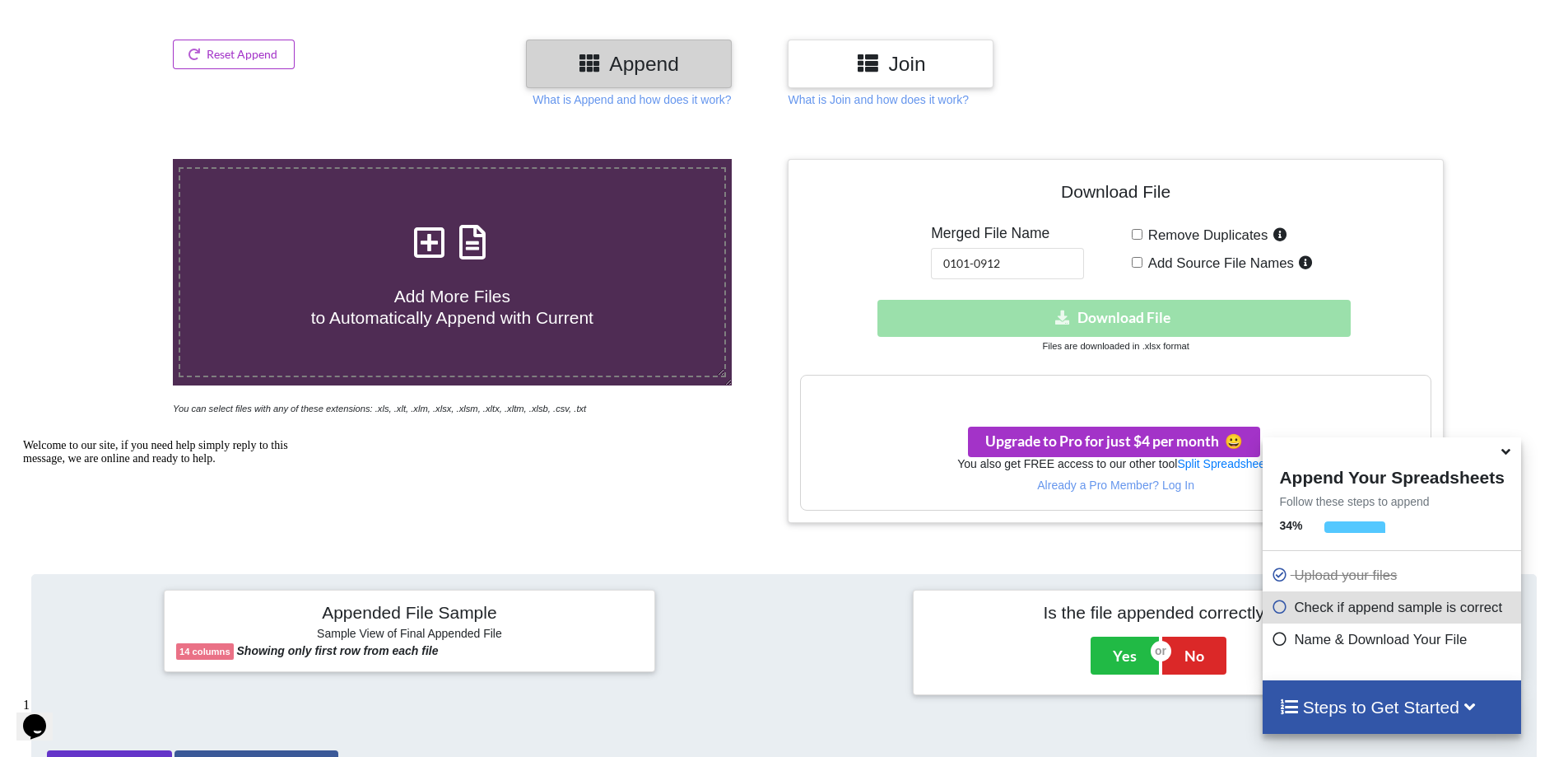
scroll to position [200, 0]
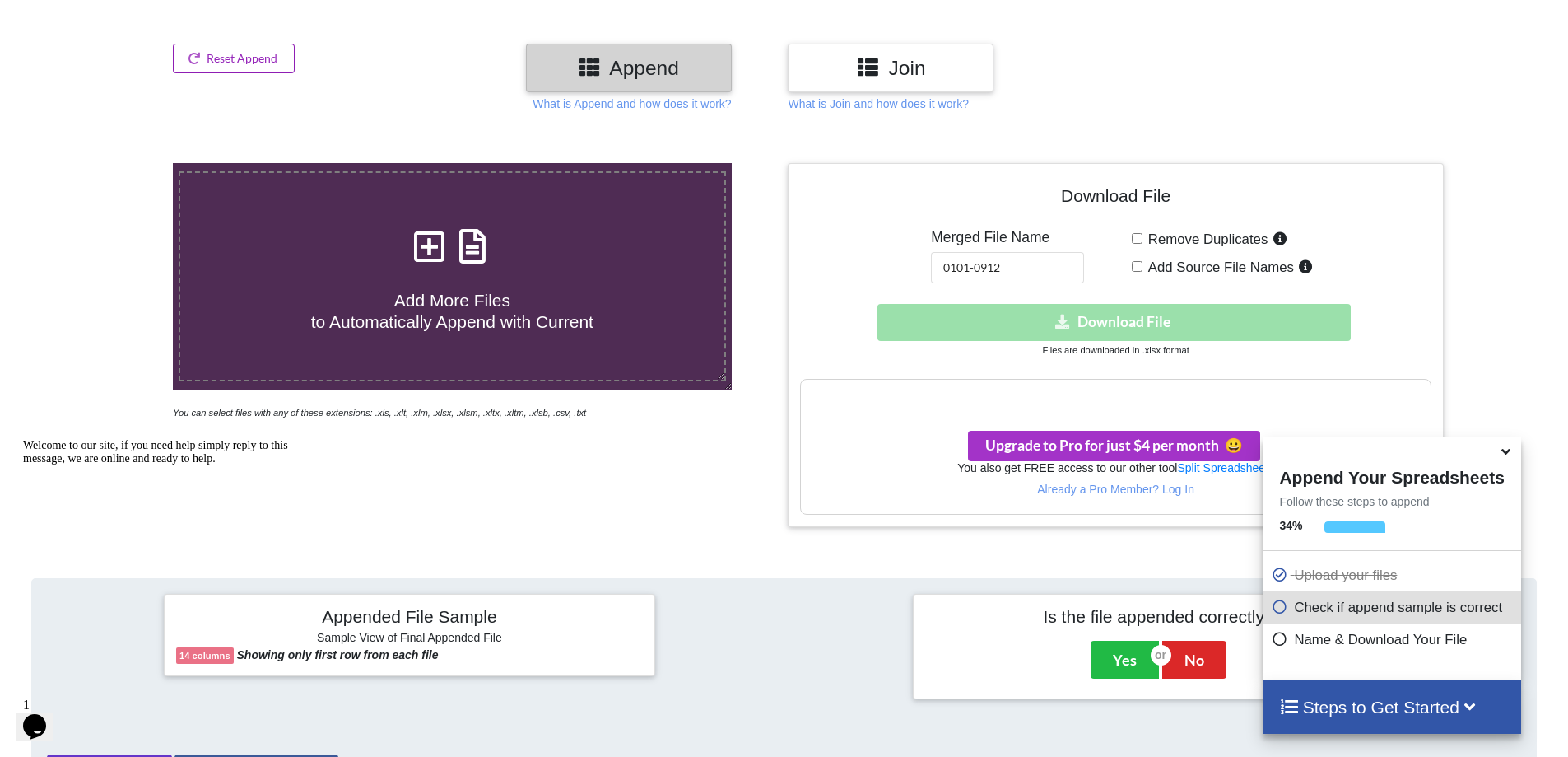
click at [264, 58] on button "Reset Append" at bounding box center [233, 59] width 122 height 29
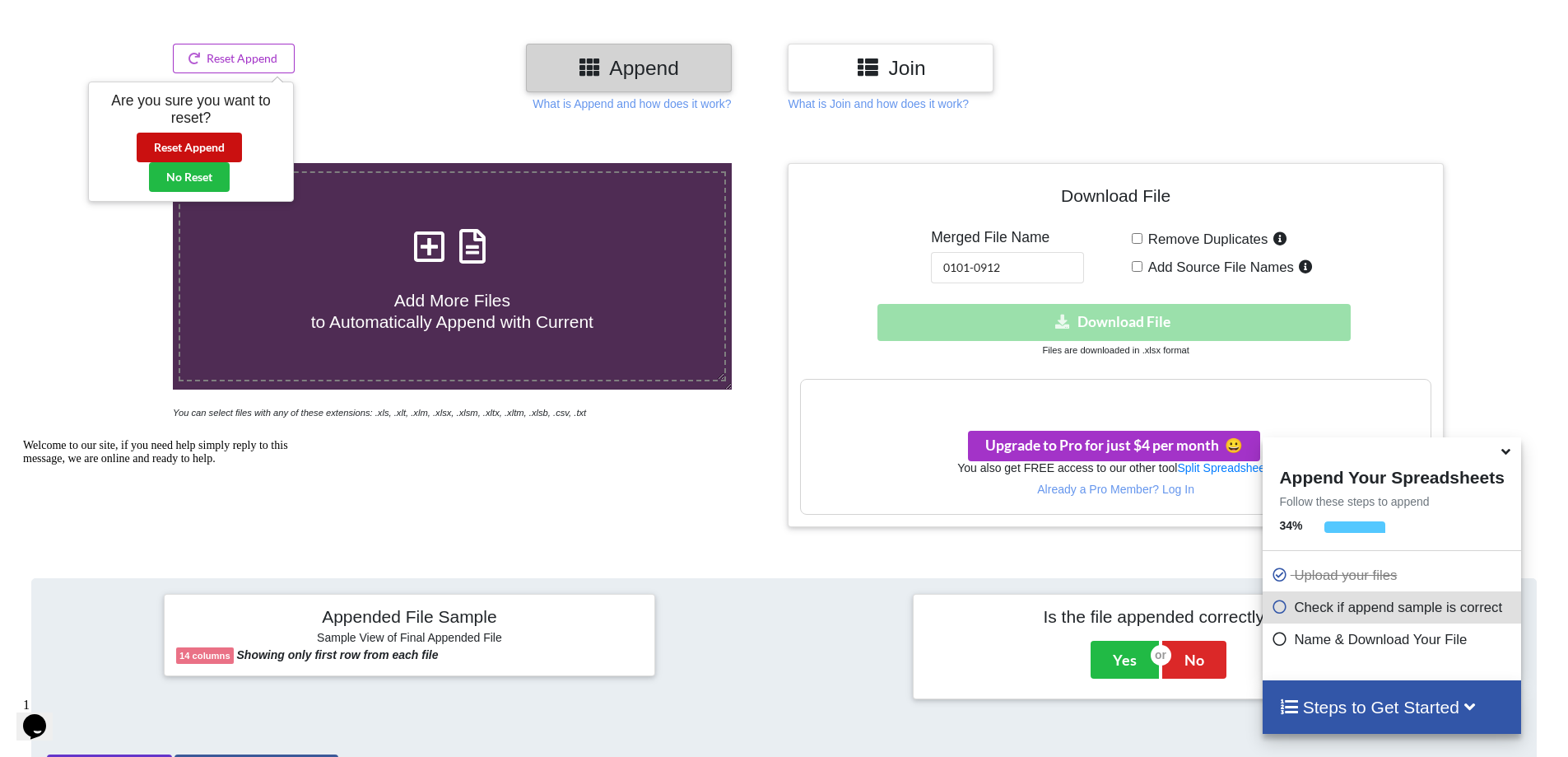
click at [192, 154] on button "Reset Append" at bounding box center [189, 147] width 105 height 29
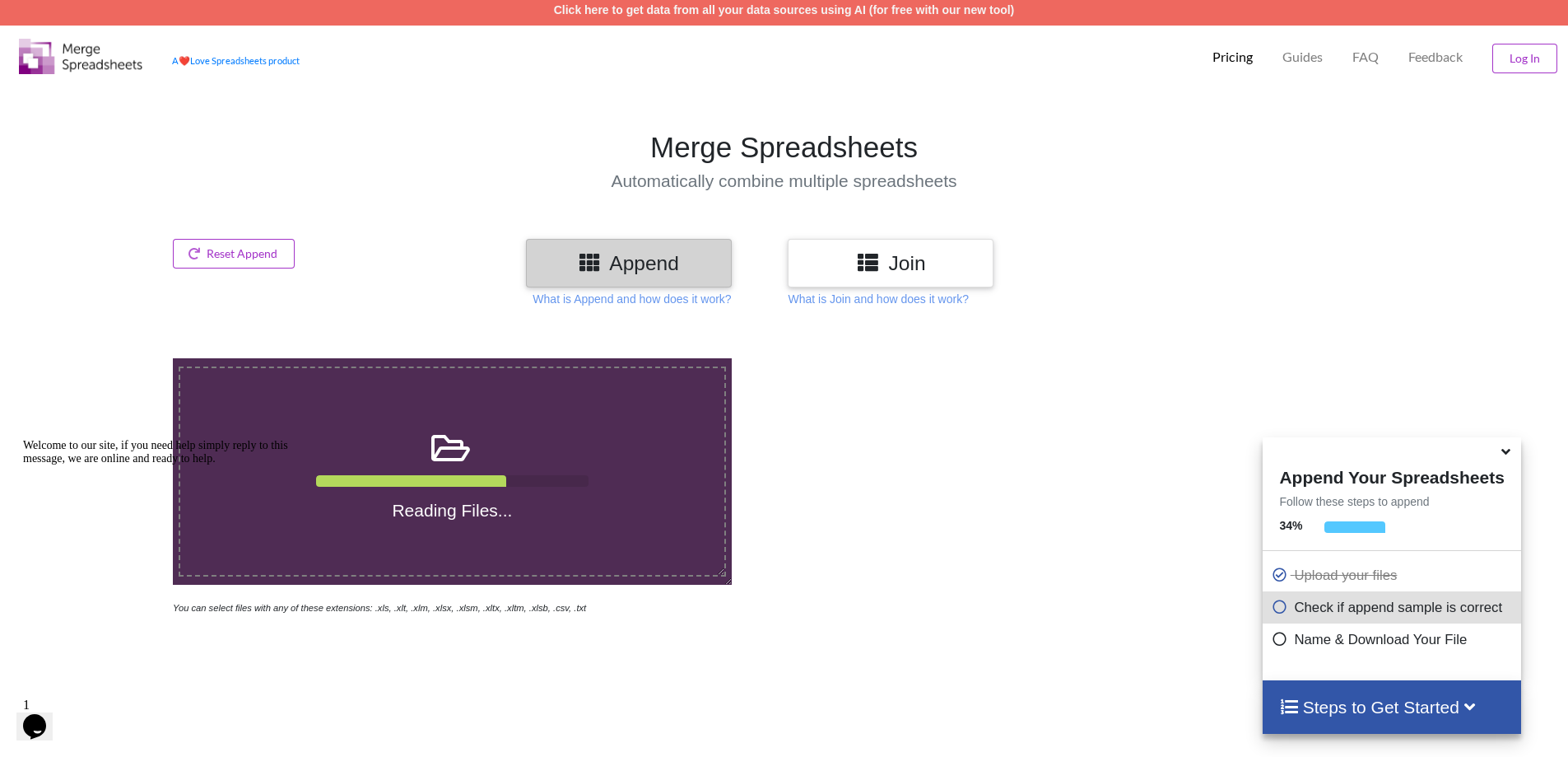
scroll to position [0, 0]
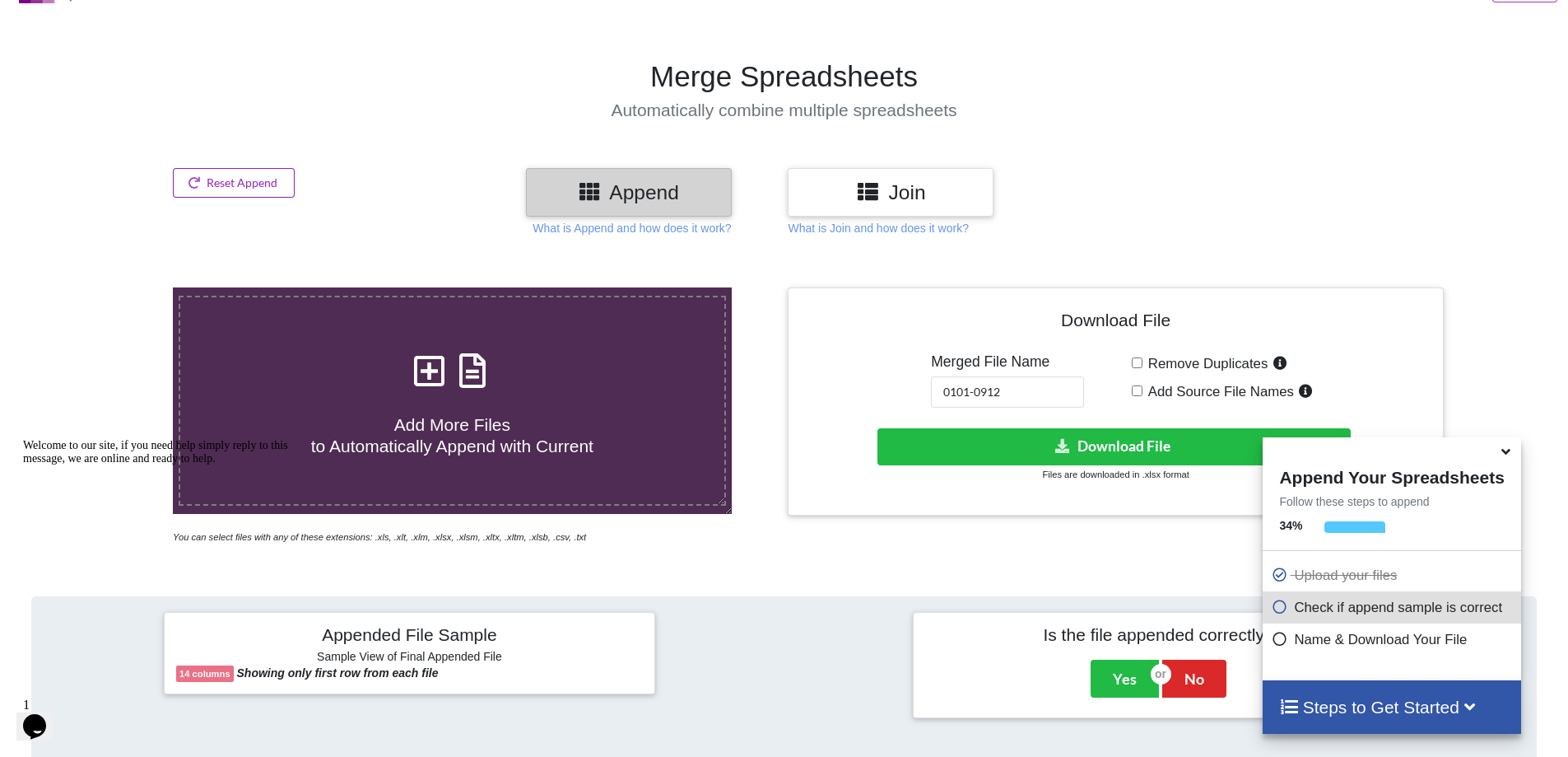
drag, startPoint x: 196, startPoint y: 252, endPoint x: 1348, endPoint y: 483, distance: 1174.9
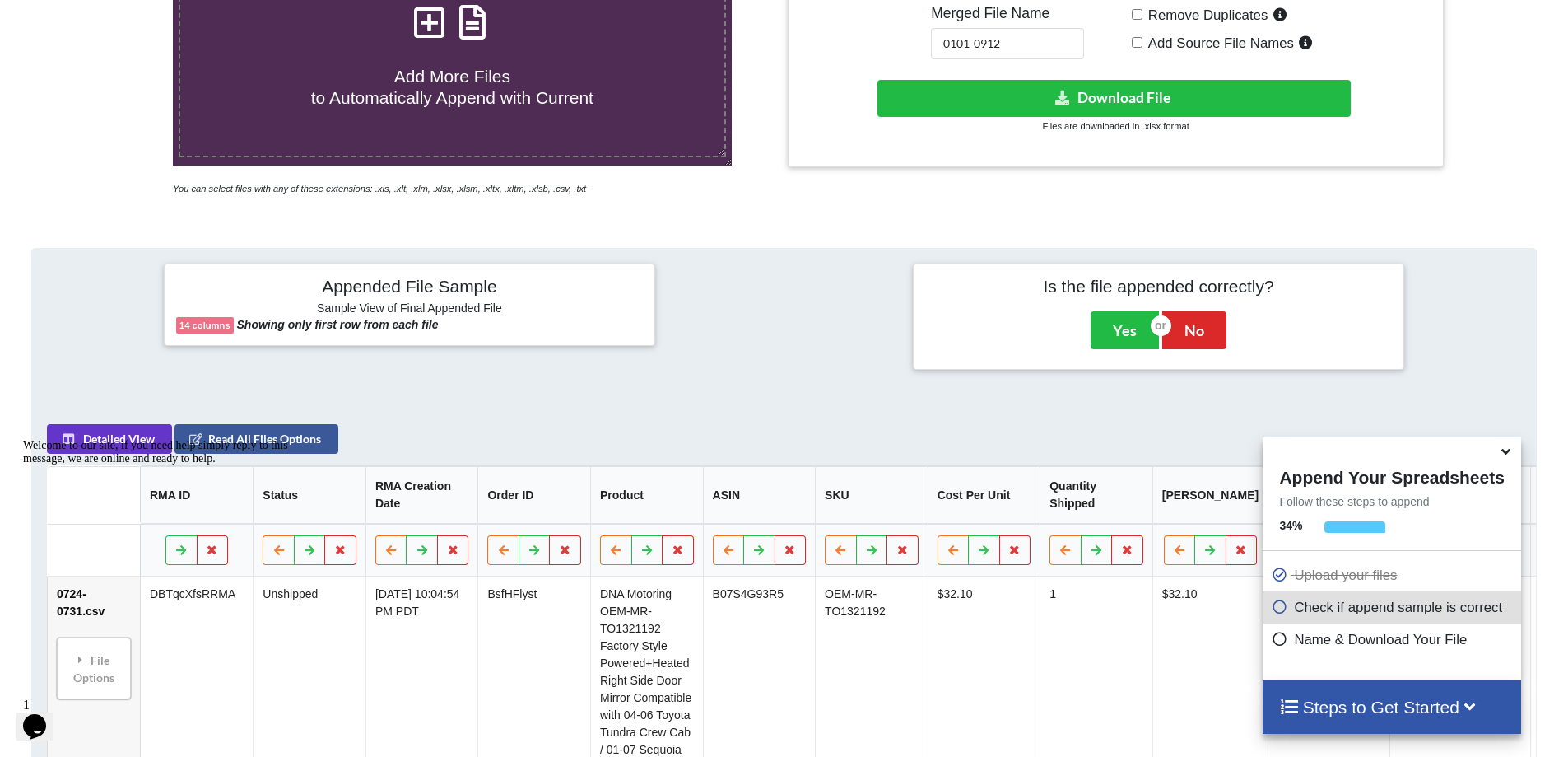
scroll to position [13, 0]
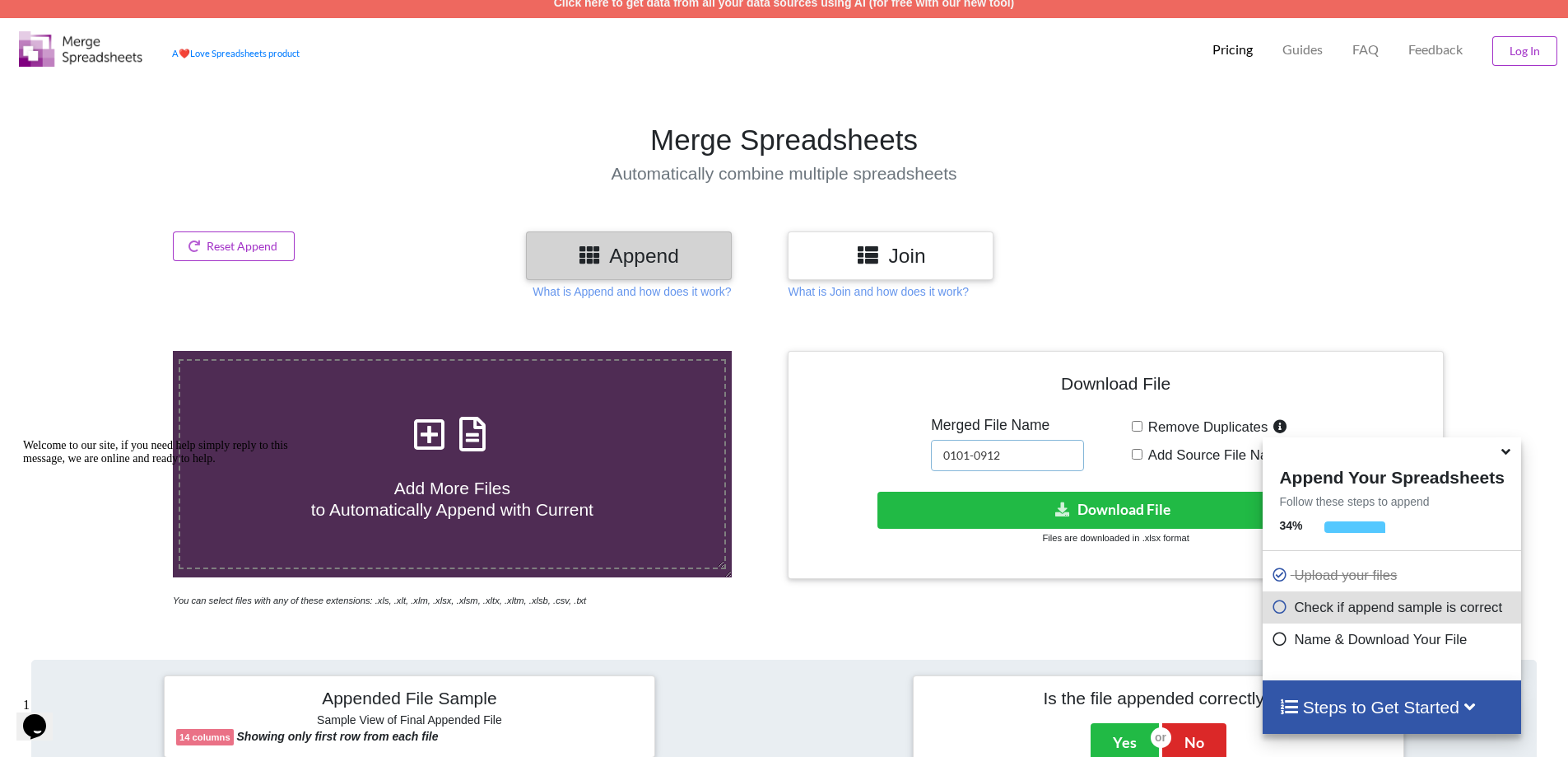
click at [1024, 450] on input "0101-0912" at bounding box center [1008, 455] width 154 height 31
type input "ALL 0601-0816"
click at [1188, 505] on button "Download File" at bounding box center [1114, 510] width 473 height 37
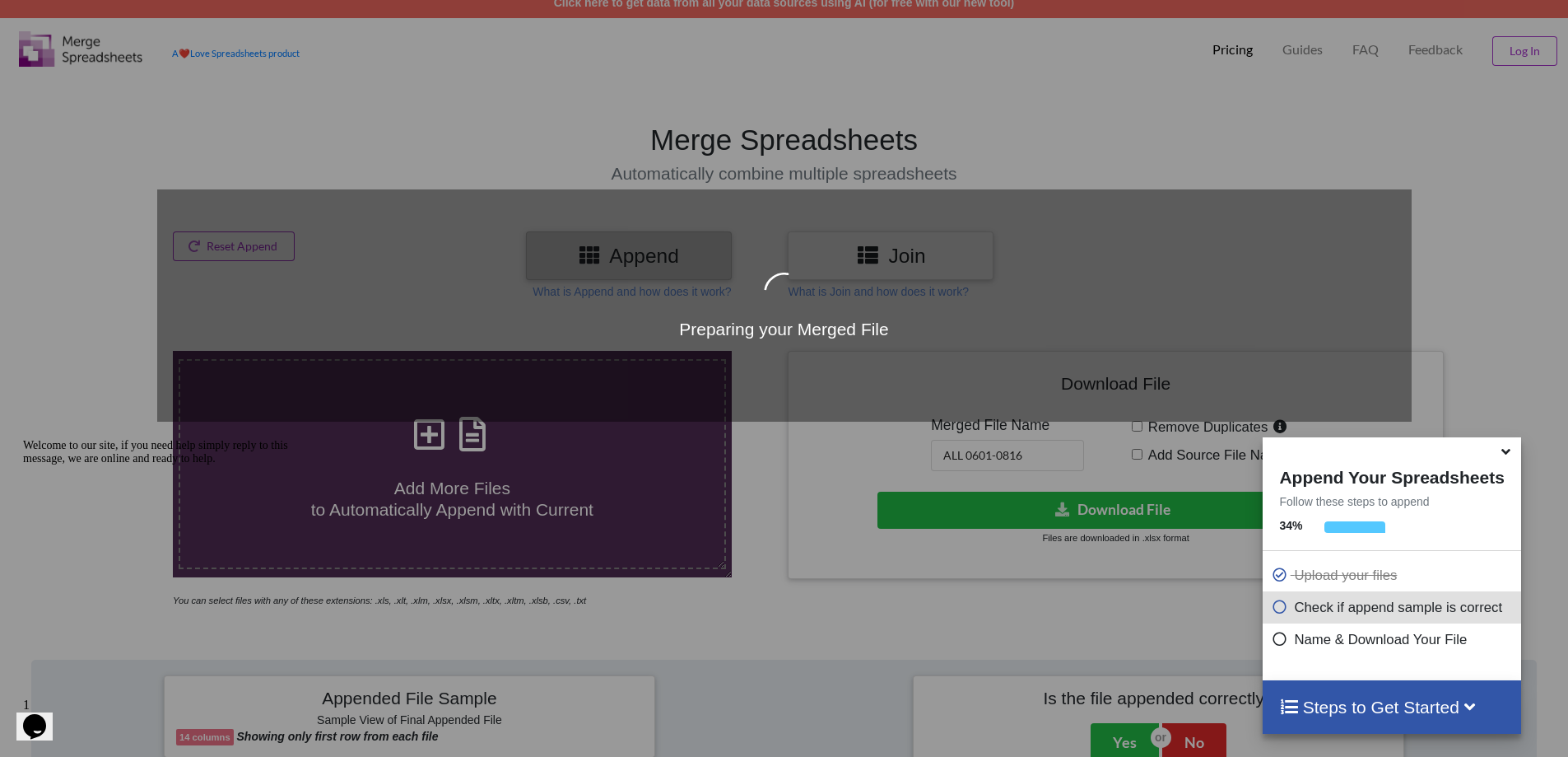
click at [1504, 452] on icon at bounding box center [1505, 449] width 17 height 15
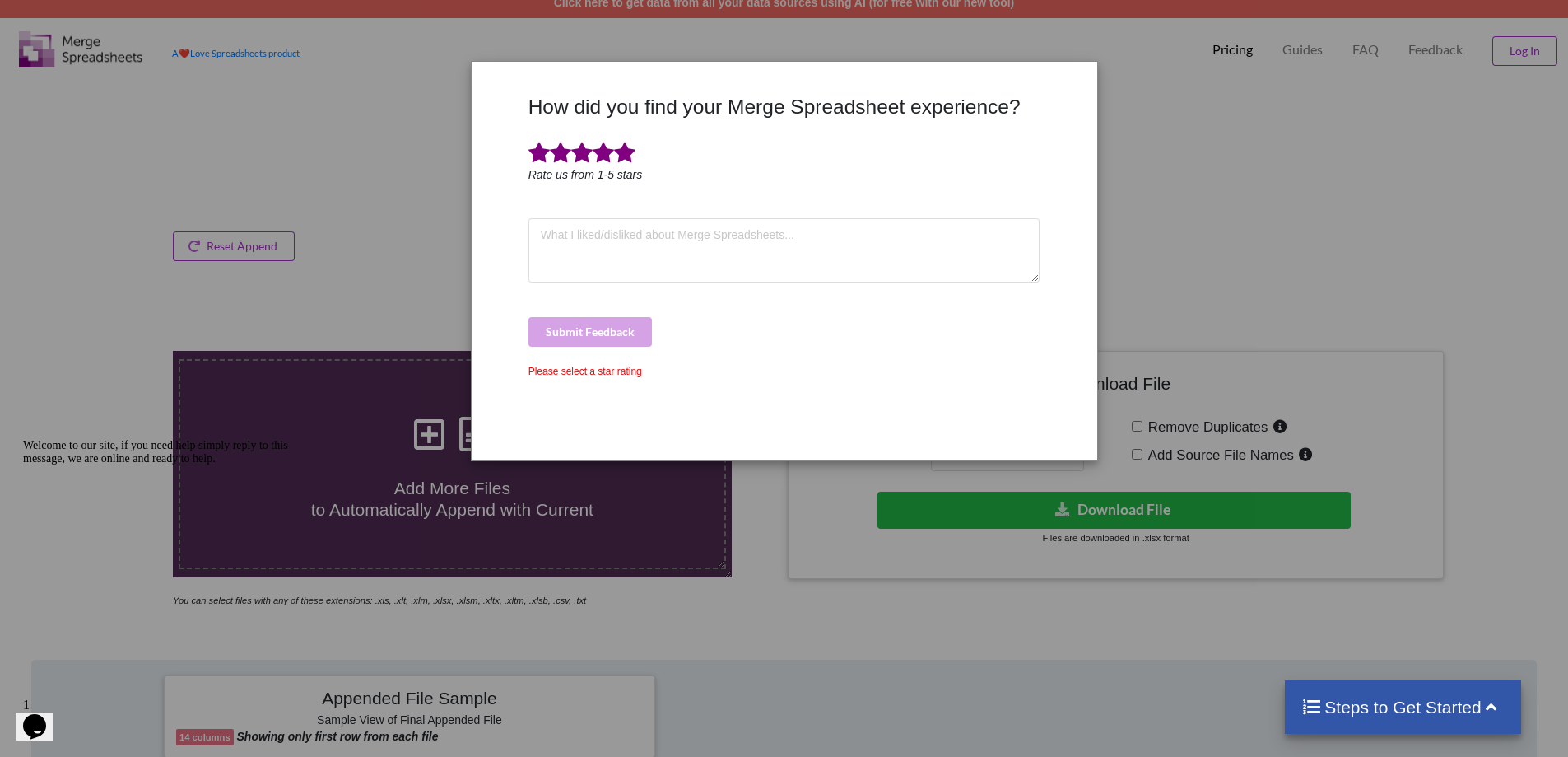
click at [626, 156] on span at bounding box center [624, 153] width 21 height 23
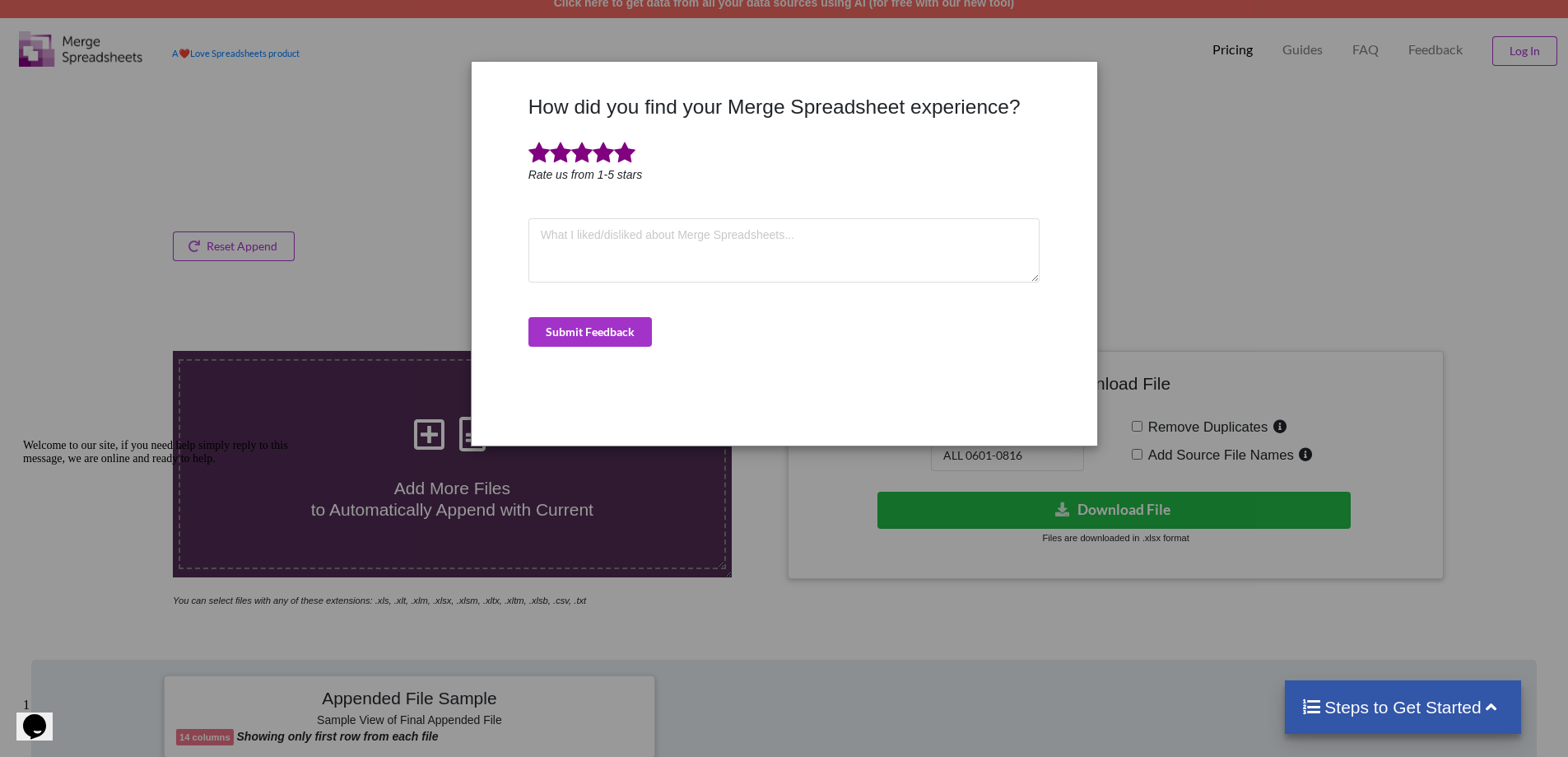
click at [627, 313] on div "How did you find your Merge Spreadsheet experience? Rate us from 1-5 stars Subm…" at bounding box center [784, 264] width 520 height 338
click at [622, 323] on button "Submit Feedback" at bounding box center [589, 332] width 123 height 29
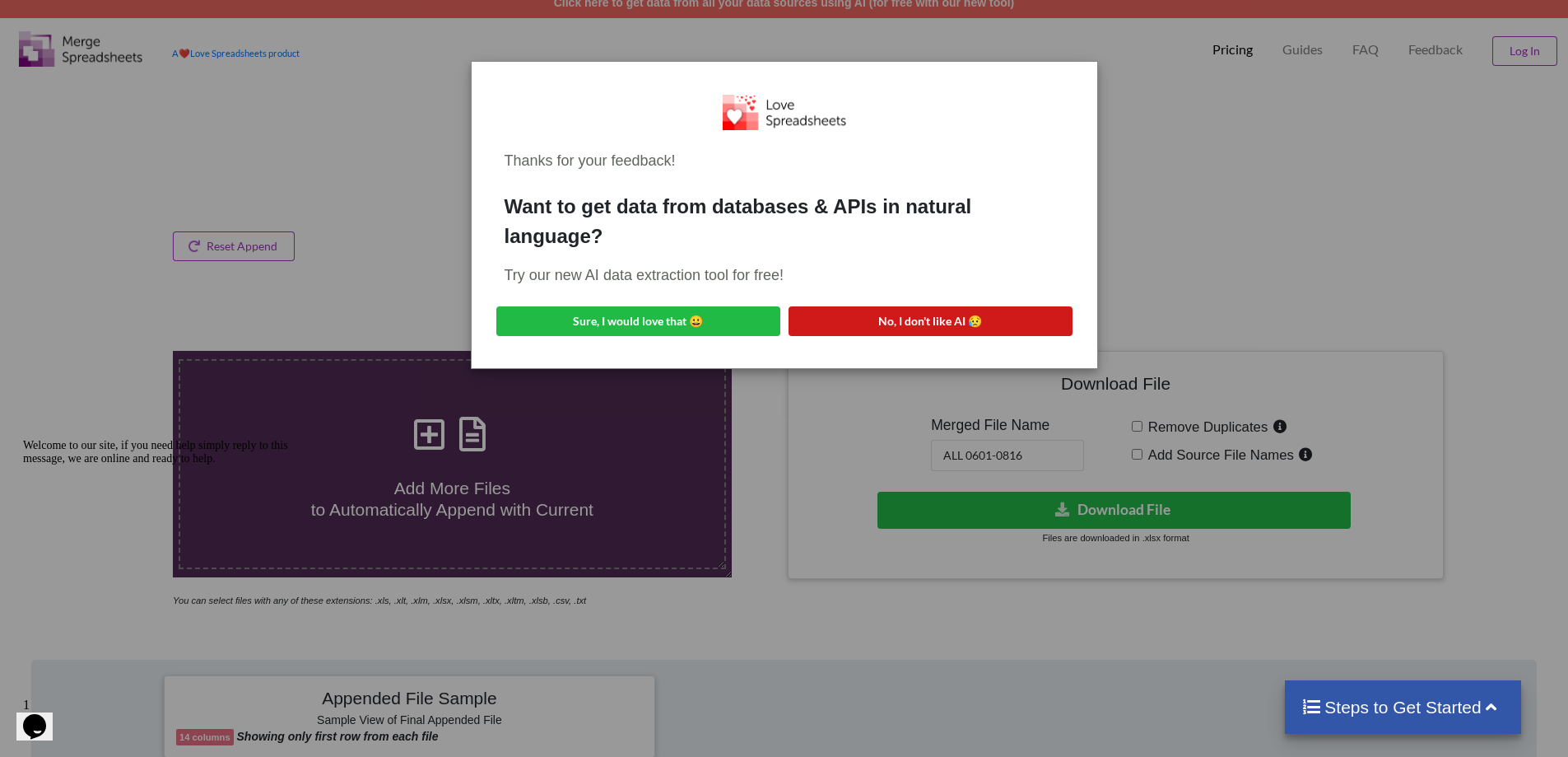
drag, startPoint x: 999, startPoint y: 302, endPoint x: 997, endPoint y: 319, distance: 17.1
click at [999, 303] on div "Thanks for your feedback! Want to get data from databases & APIs in natural lan…" at bounding box center [785, 215] width 599 height 281
click at [997, 319] on button "No, I don't like AI 😥" at bounding box center [930, 321] width 284 height 29
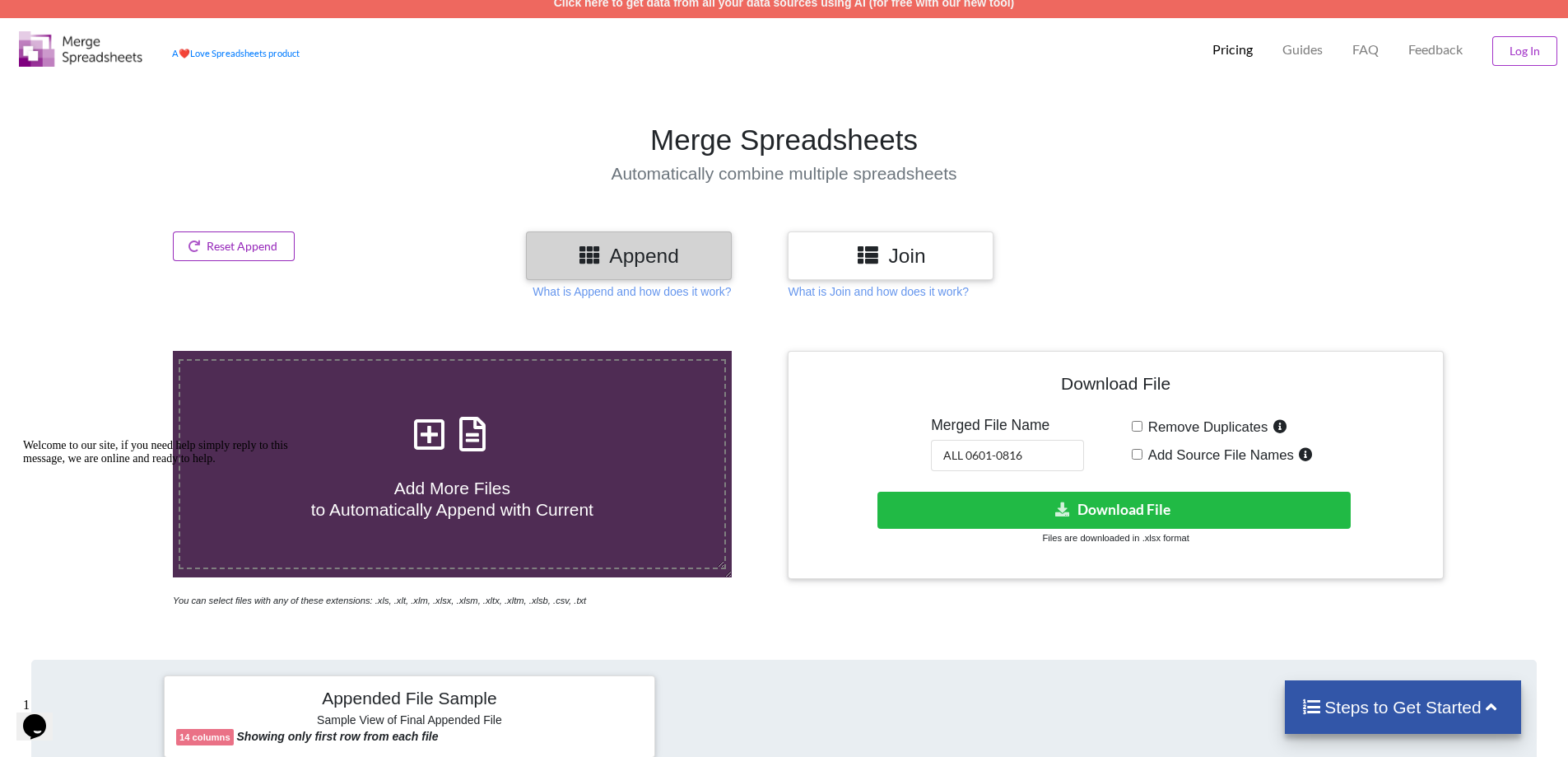
drag, startPoint x: 235, startPoint y: 241, endPoint x: 440, endPoint y: 346, distance: 230.3
click at [235, 241] on button "Reset Append" at bounding box center [233, 246] width 122 height 29
click at [233, 165] on button "Reset Append" at bounding box center [189, 168] width 105 height 29
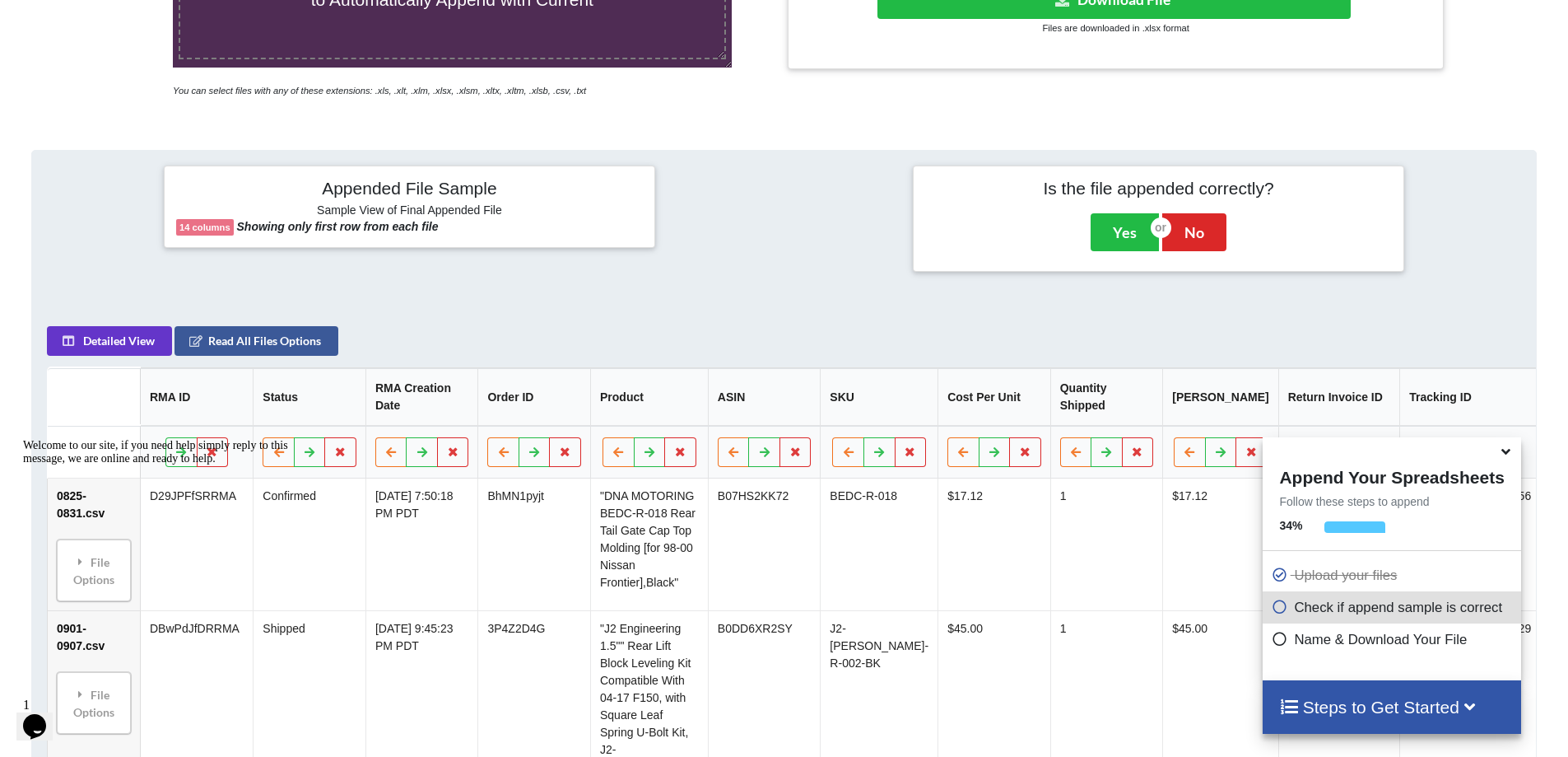
scroll to position [261, 0]
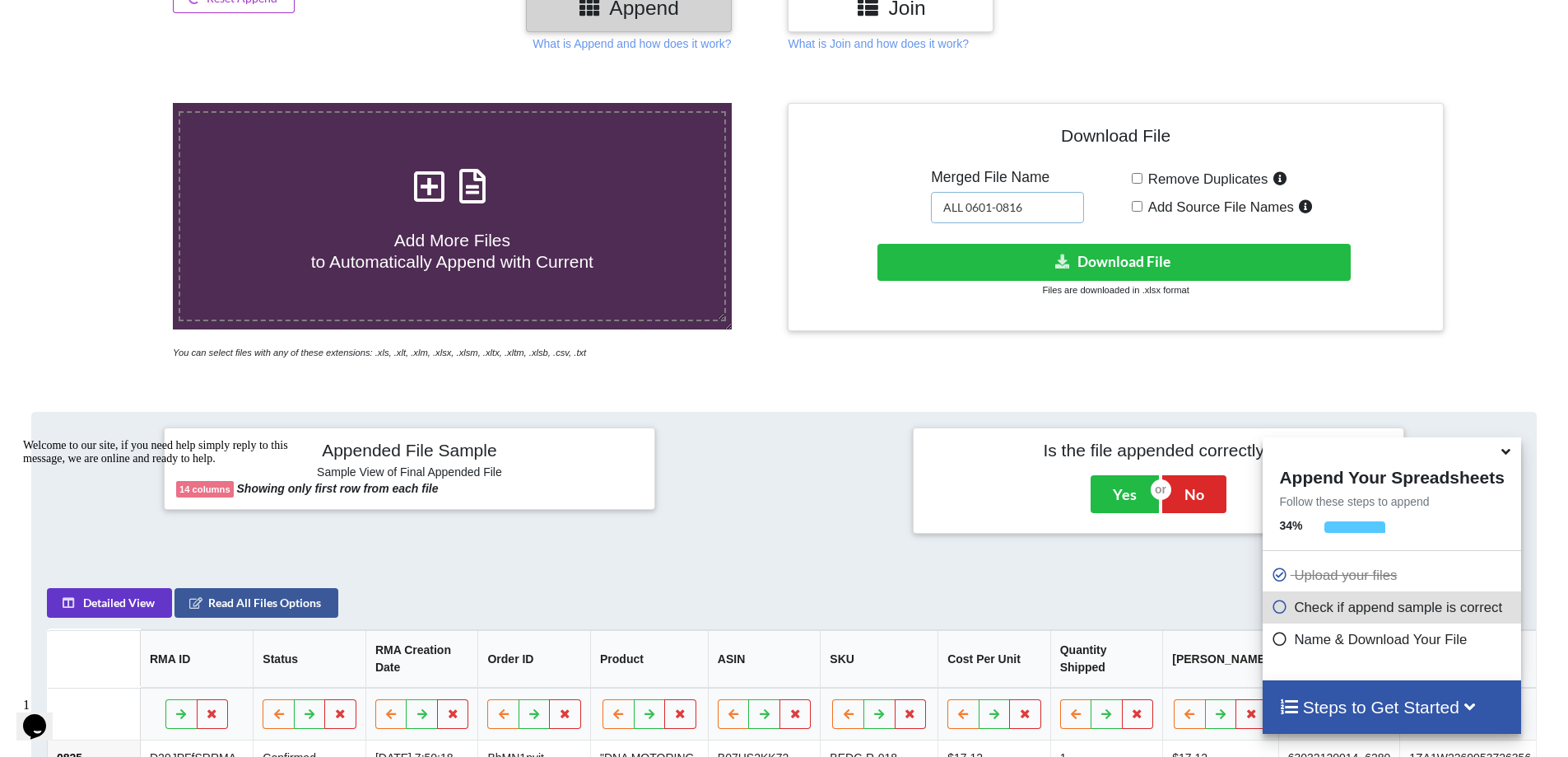
click at [1044, 202] on input "ALL 0601-0816" at bounding box center [1008, 208] width 154 height 31
drag, startPoint x: 1044, startPoint y: 202, endPoint x: 984, endPoint y: 212, distance: 60.8
click at [984, 212] on input "ALL 0601-0816" at bounding box center [1008, 208] width 154 height 31
type input "ALL 0817-0912"
click at [1181, 251] on button "Download File" at bounding box center [1114, 262] width 473 height 37
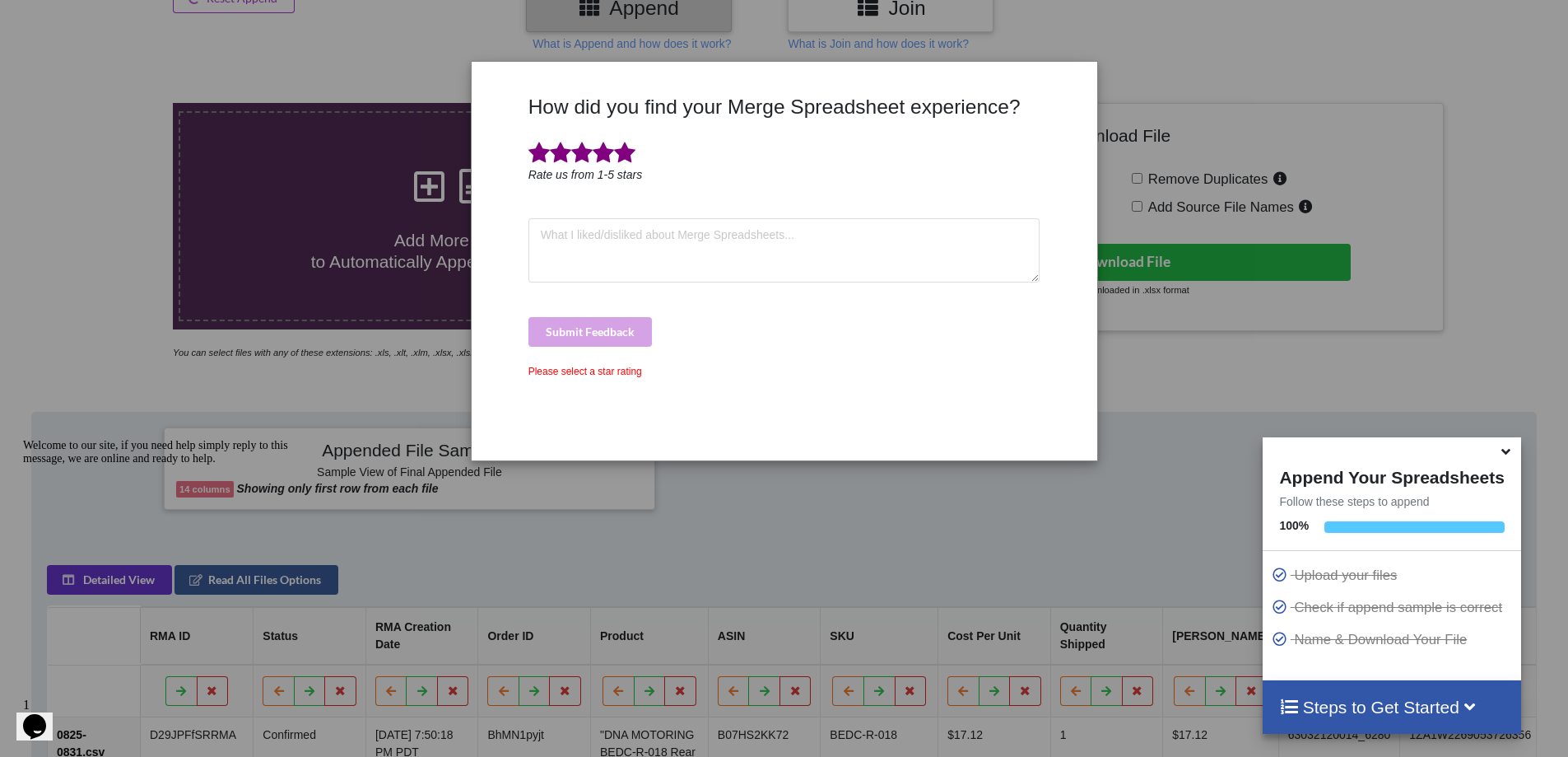
click at [626, 154] on span at bounding box center [624, 153] width 21 height 23
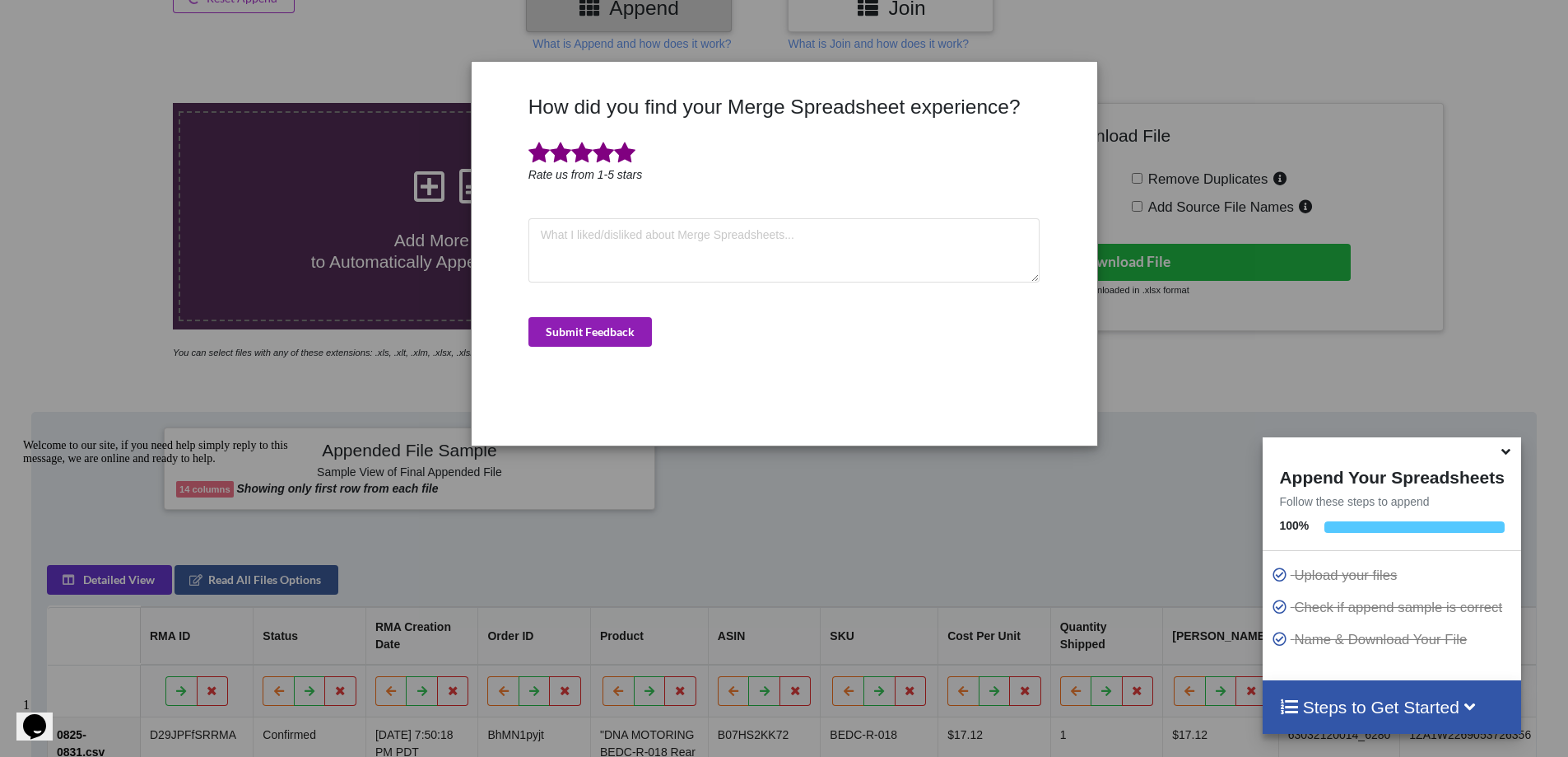
drag, startPoint x: 568, startPoint y: 332, endPoint x: 627, endPoint y: 323, distance: 59.7
click at [568, 332] on button "Submit Feedback" at bounding box center [589, 332] width 123 height 29
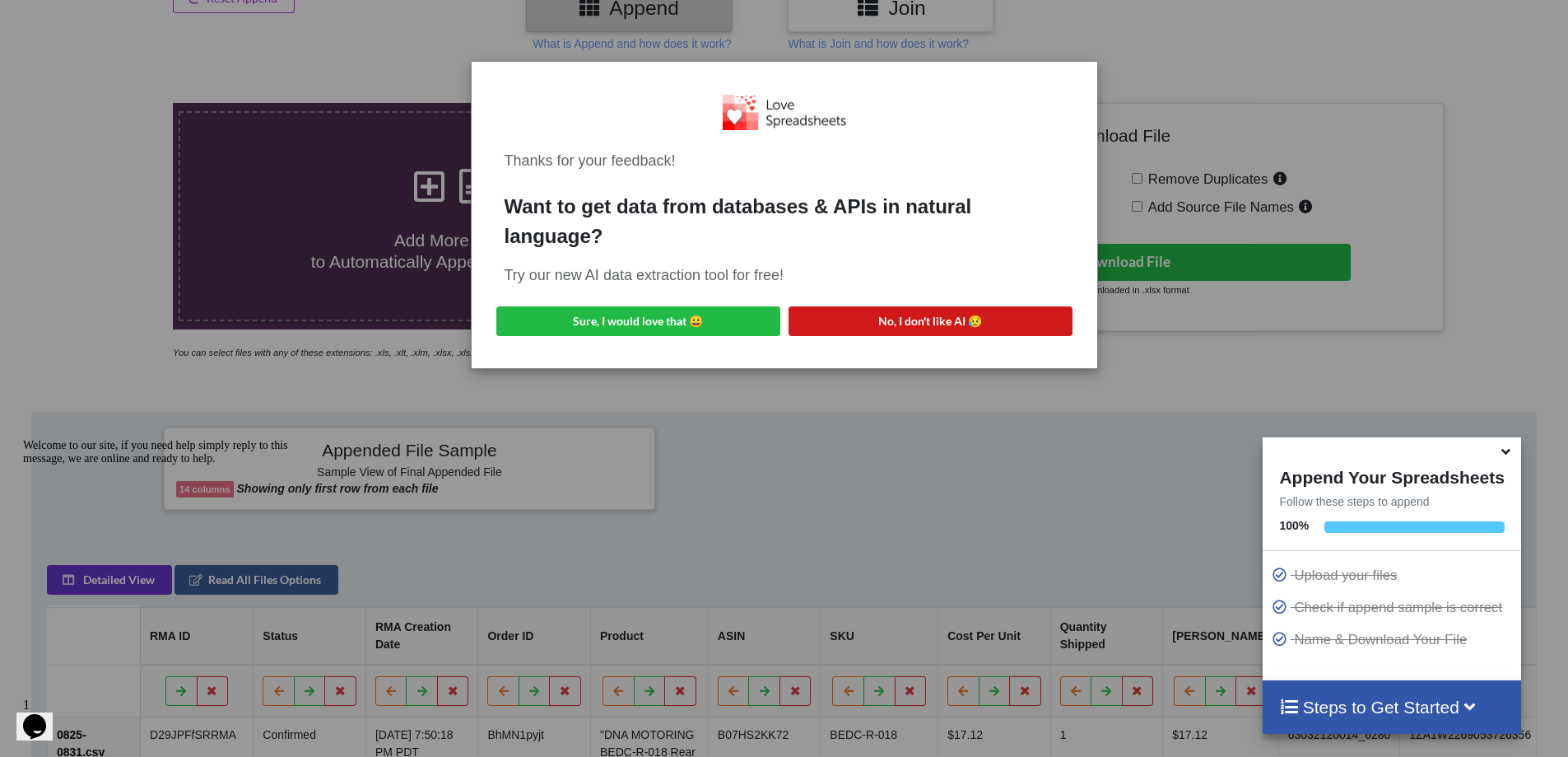
drag, startPoint x: 940, startPoint y: 304, endPoint x: 937, endPoint y: 317, distance: 13.3
click at [937, 308] on div "Thanks for your feedback! Want to get data from databases & APIs in natural lan…" at bounding box center [785, 215] width 599 height 281
click at [937, 317] on button "No, I don't like AI 😥" at bounding box center [930, 321] width 284 height 29
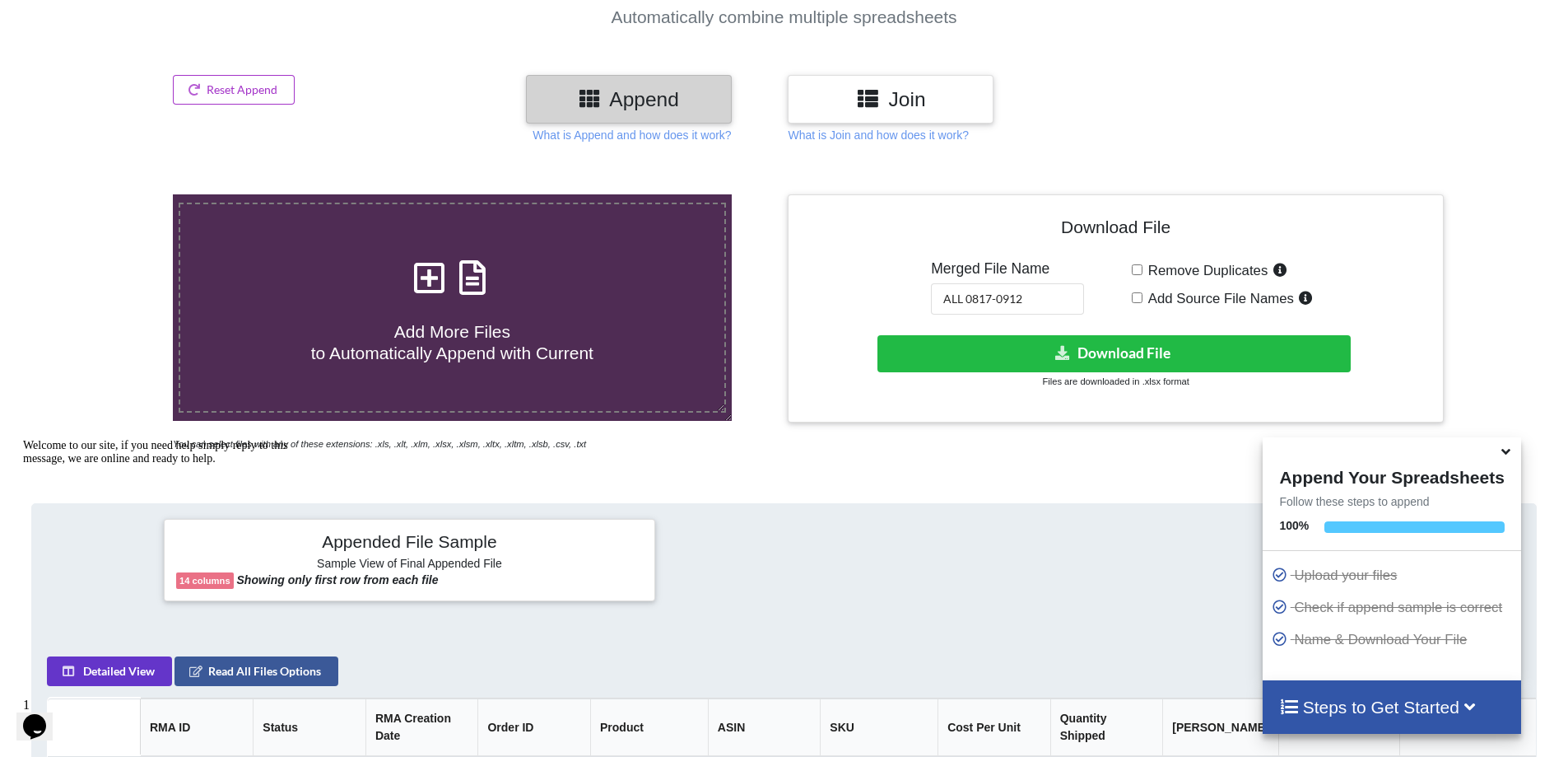
scroll to position [13, 0]
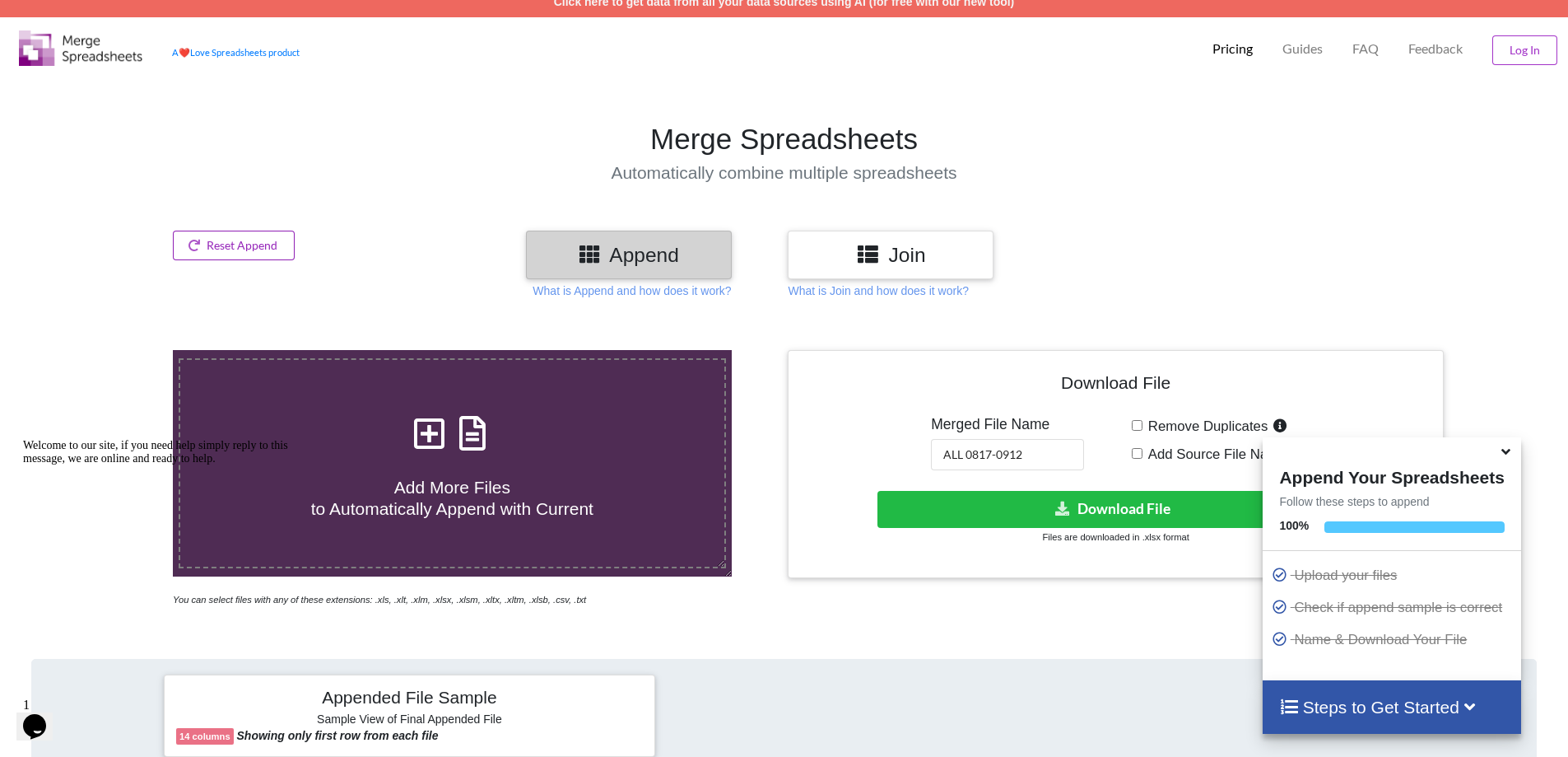
click at [221, 248] on button "Reset Append" at bounding box center [233, 245] width 122 height 29
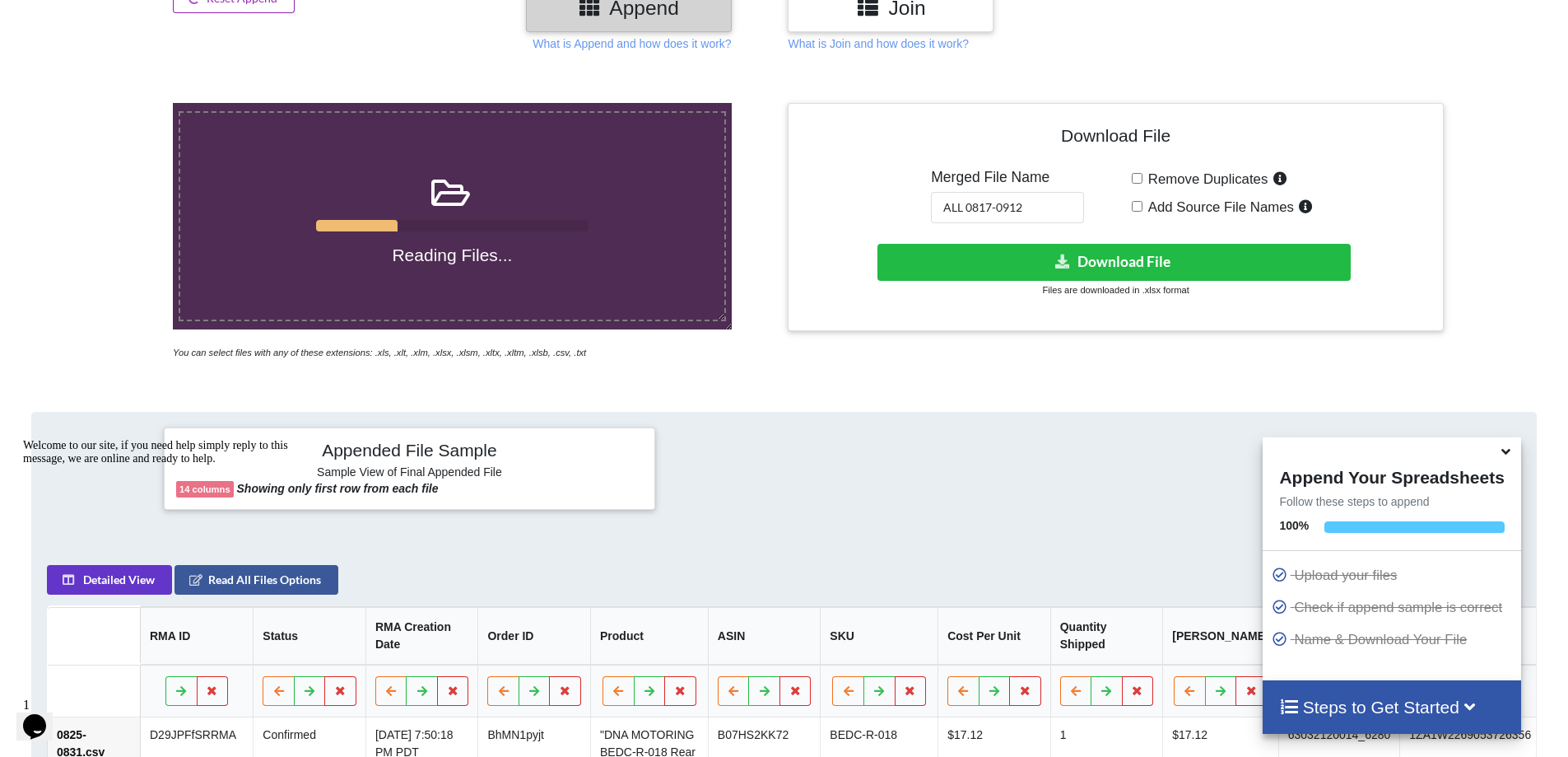
scroll to position [0, 0]
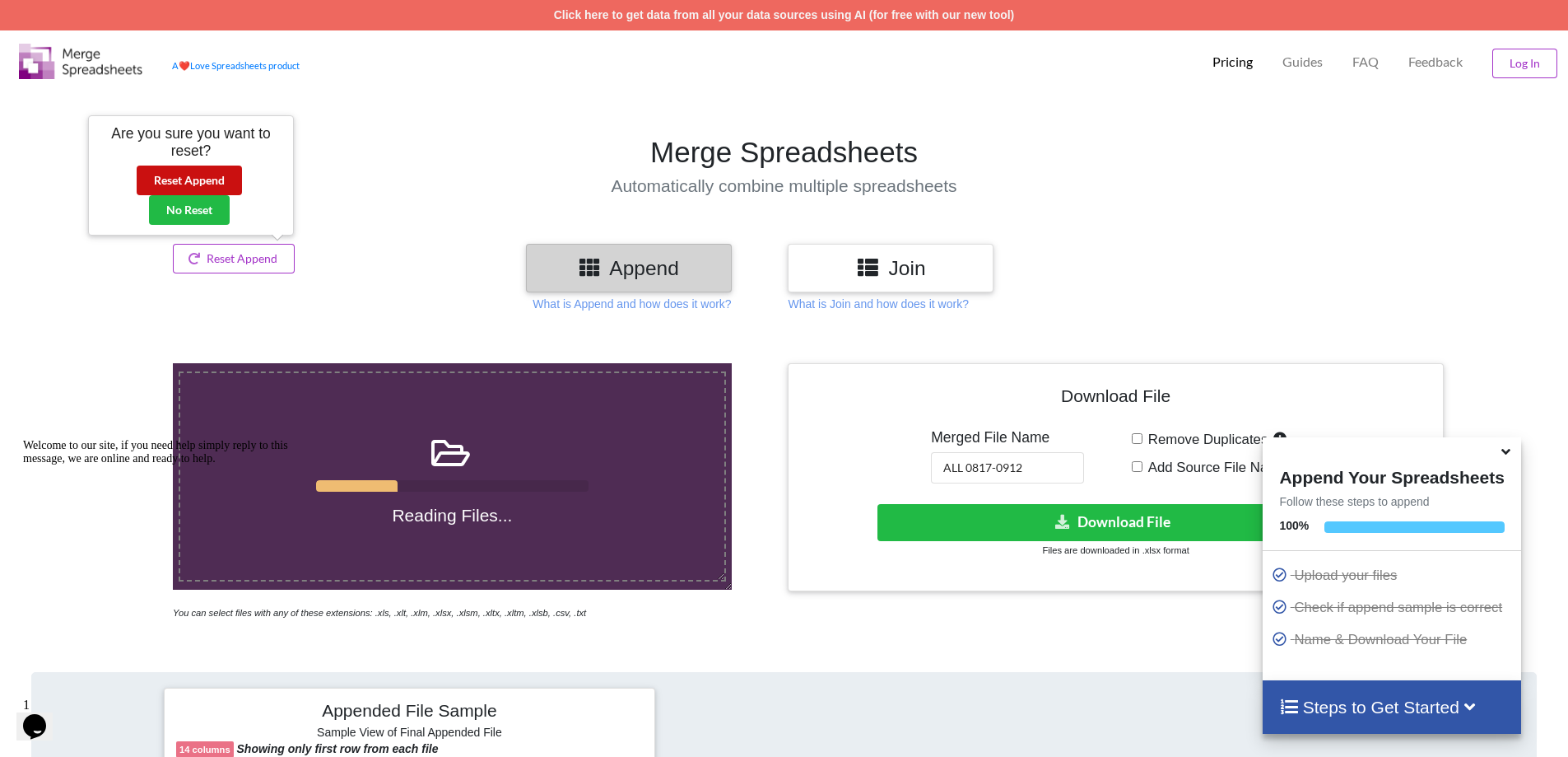
click at [219, 181] on button "Reset Append" at bounding box center [189, 180] width 105 height 29
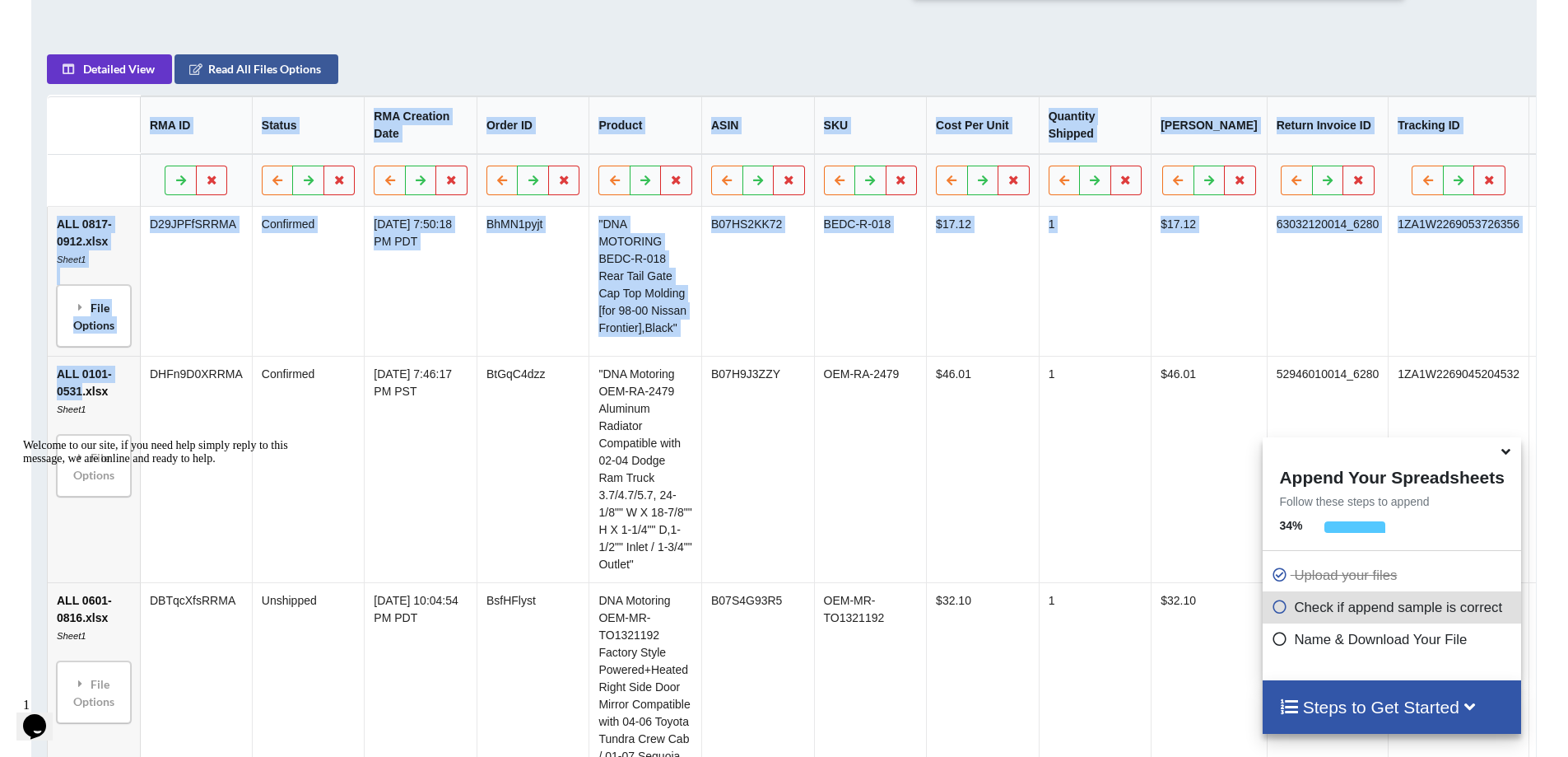
scroll to position [776, 0]
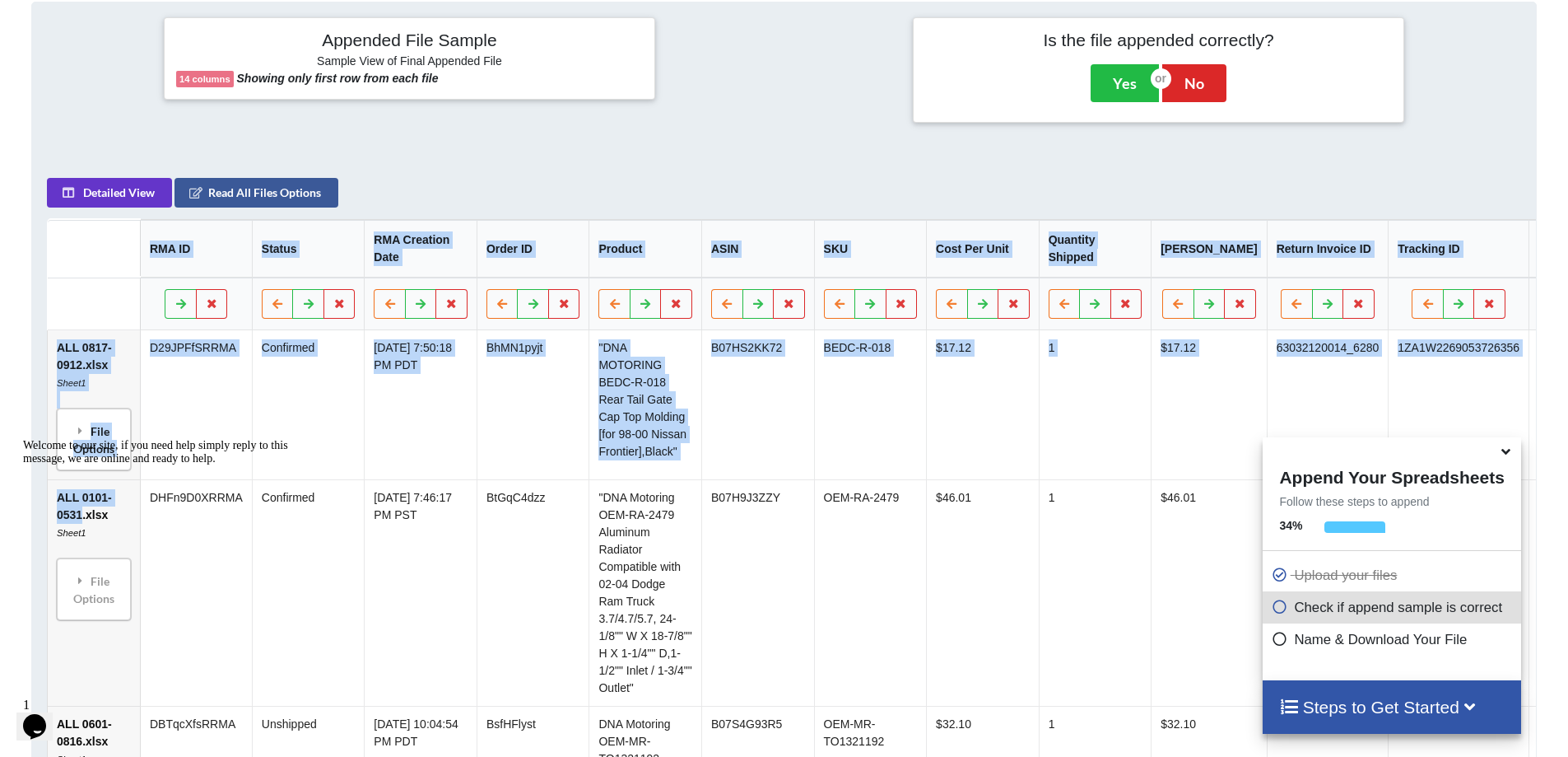
drag, startPoint x: 83, startPoint y: 361, endPoint x: 98, endPoint y: 313, distance: 50.3
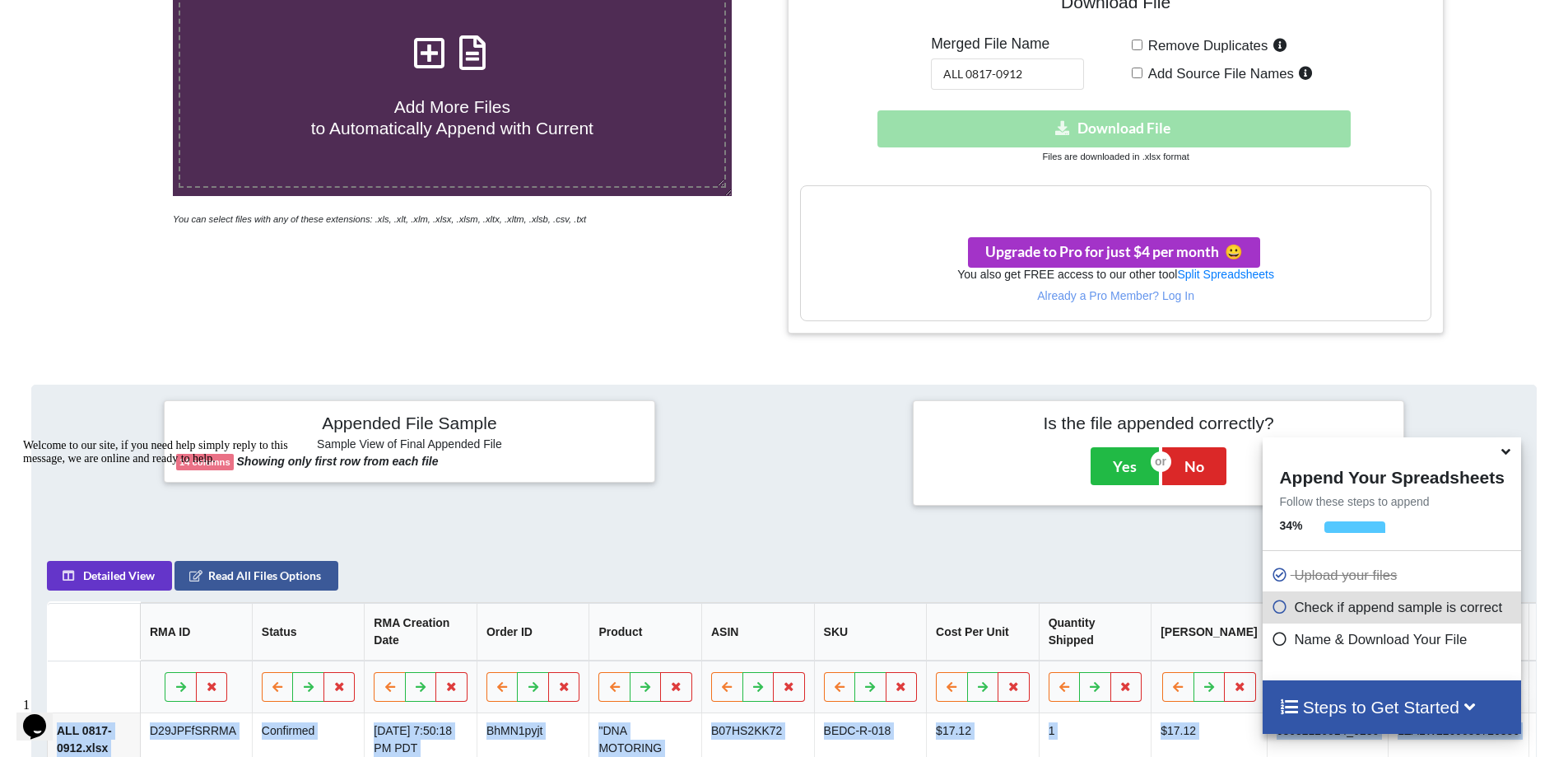
scroll to position [365, 0]
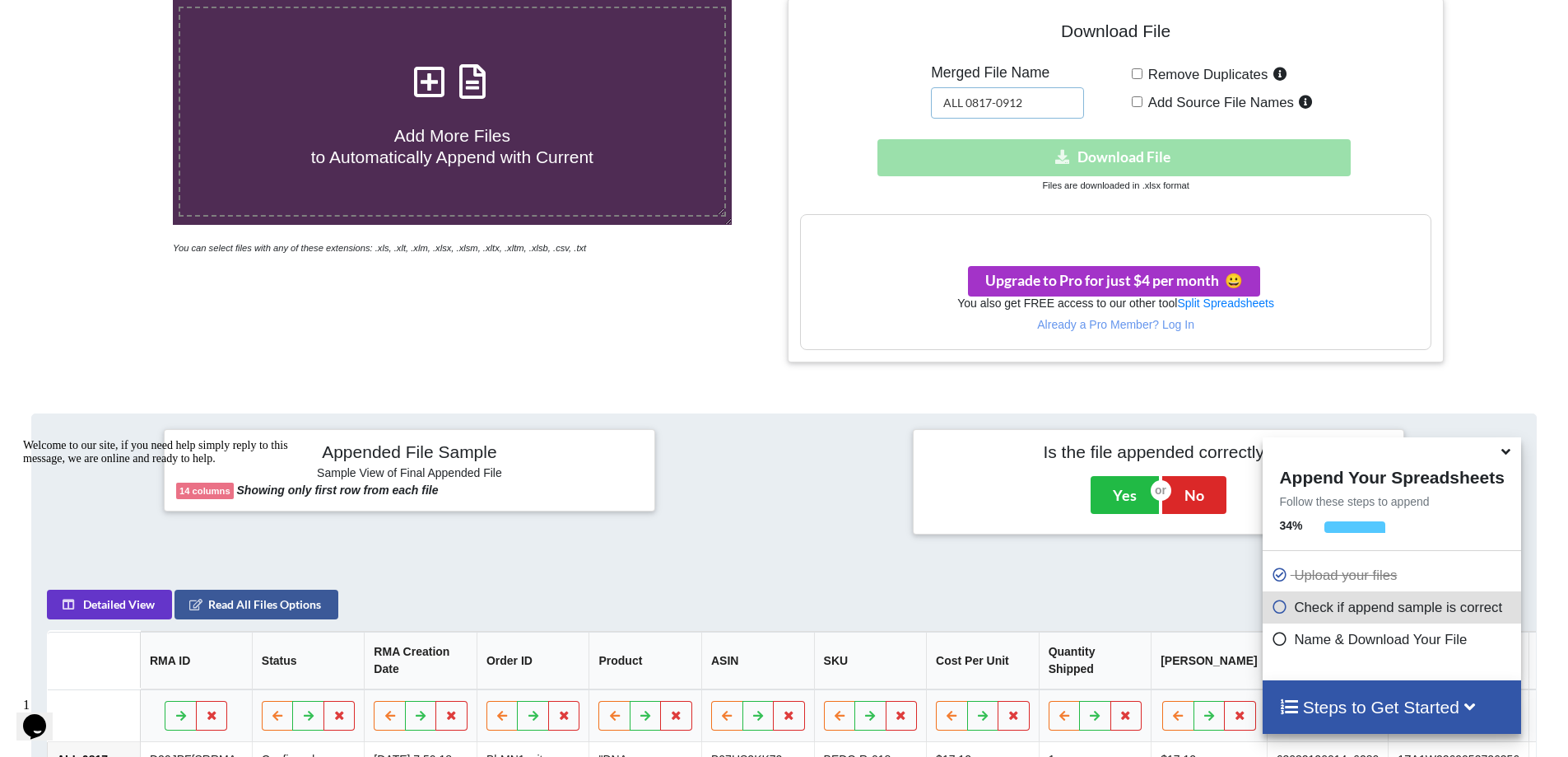
drag, startPoint x: 1060, startPoint y: 103, endPoint x: 820, endPoint y: 90, distance: 240.4
click at [820, 90] on div "Download File Merged File Name ALL 0817-0912 Remove Duplicates Add Source File …" at bounding box center [1115, 180] width 630 height 338
type input "d"
type input "DFO RETURN AUTO ALL"
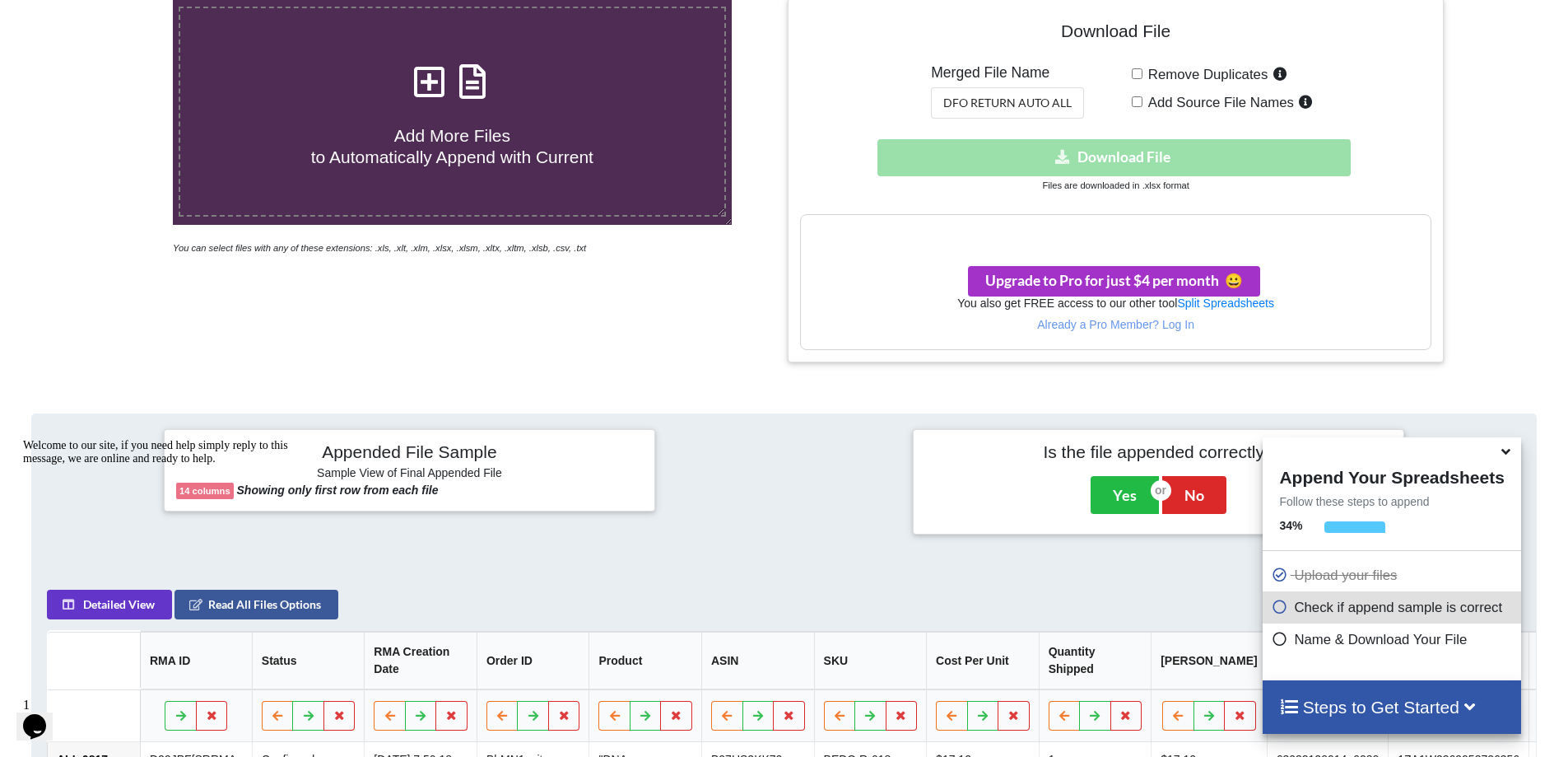
click at [996, 29] on h4 "Download File" at bounding box center [1115, 34] width 630 height 47
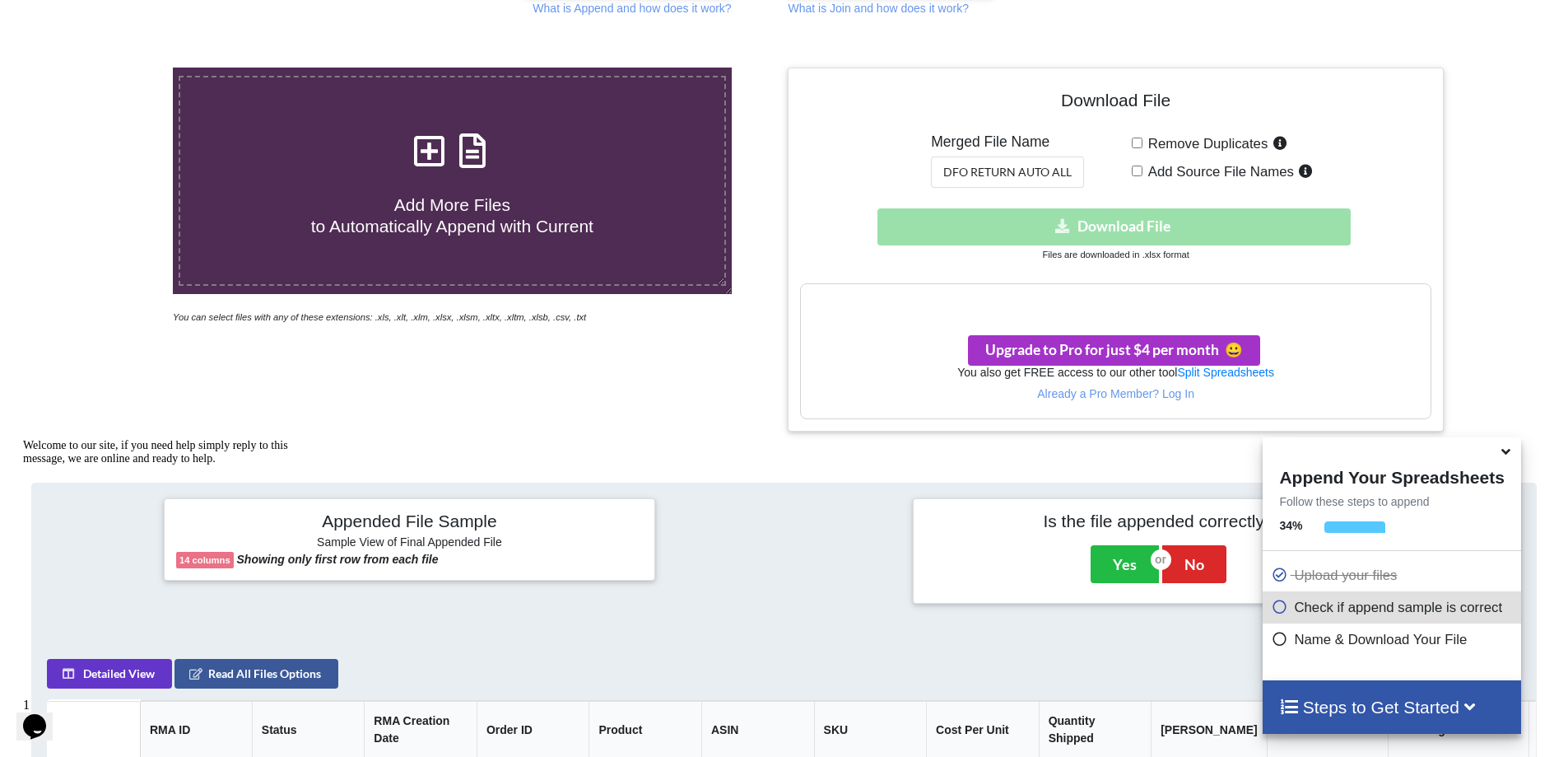
scroll to position [200, 0]
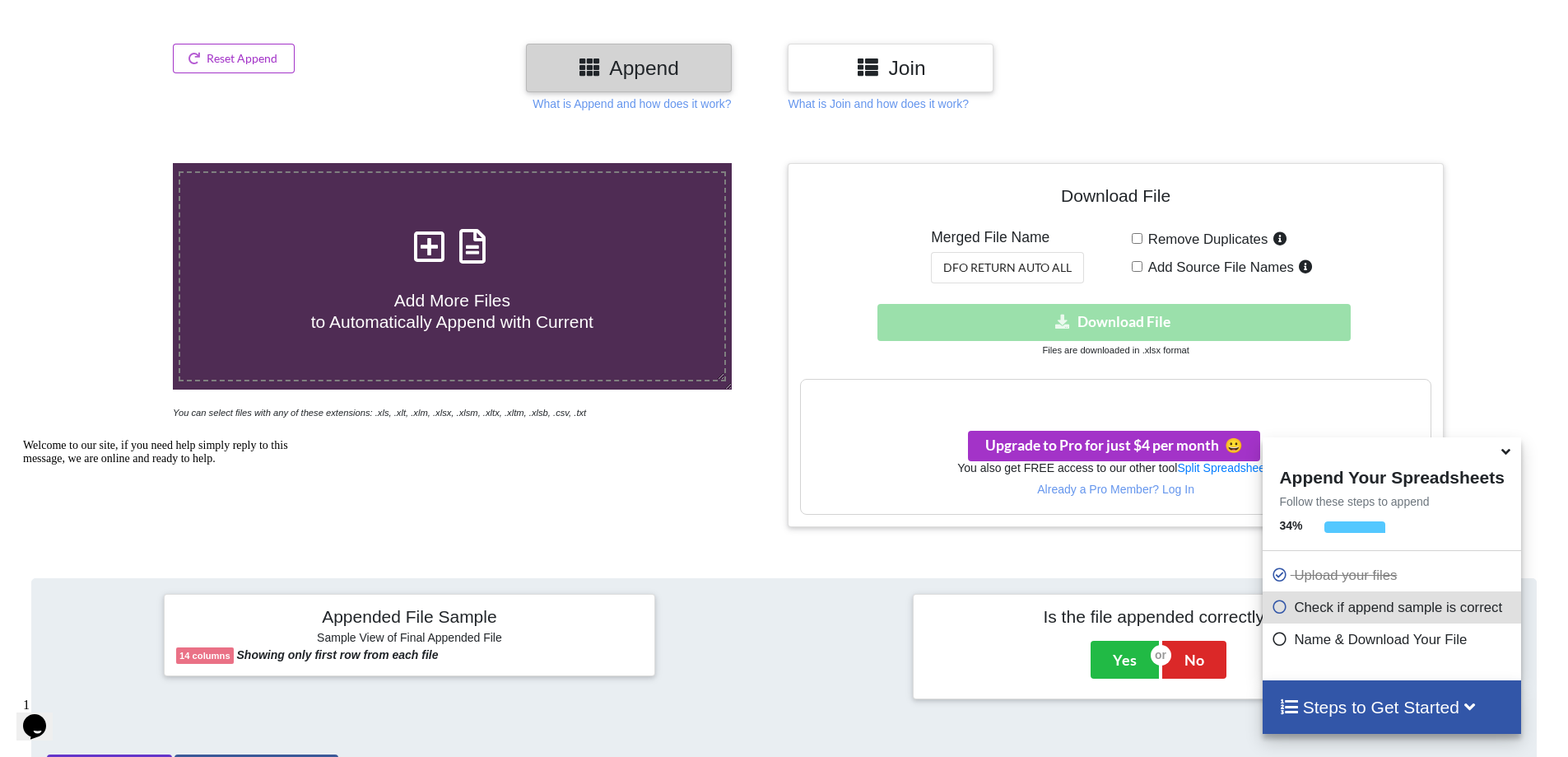
click at [1118, 311] on div "Download hidden Download File" at bounding box center [1115, 322] width 630 height 37
click at [1128, 320] on div "Download hidden Download File" at bounding box center [1115, 322] width 630 height 37
